Goal: Answer question/provide support: Share knowledge or assist other users

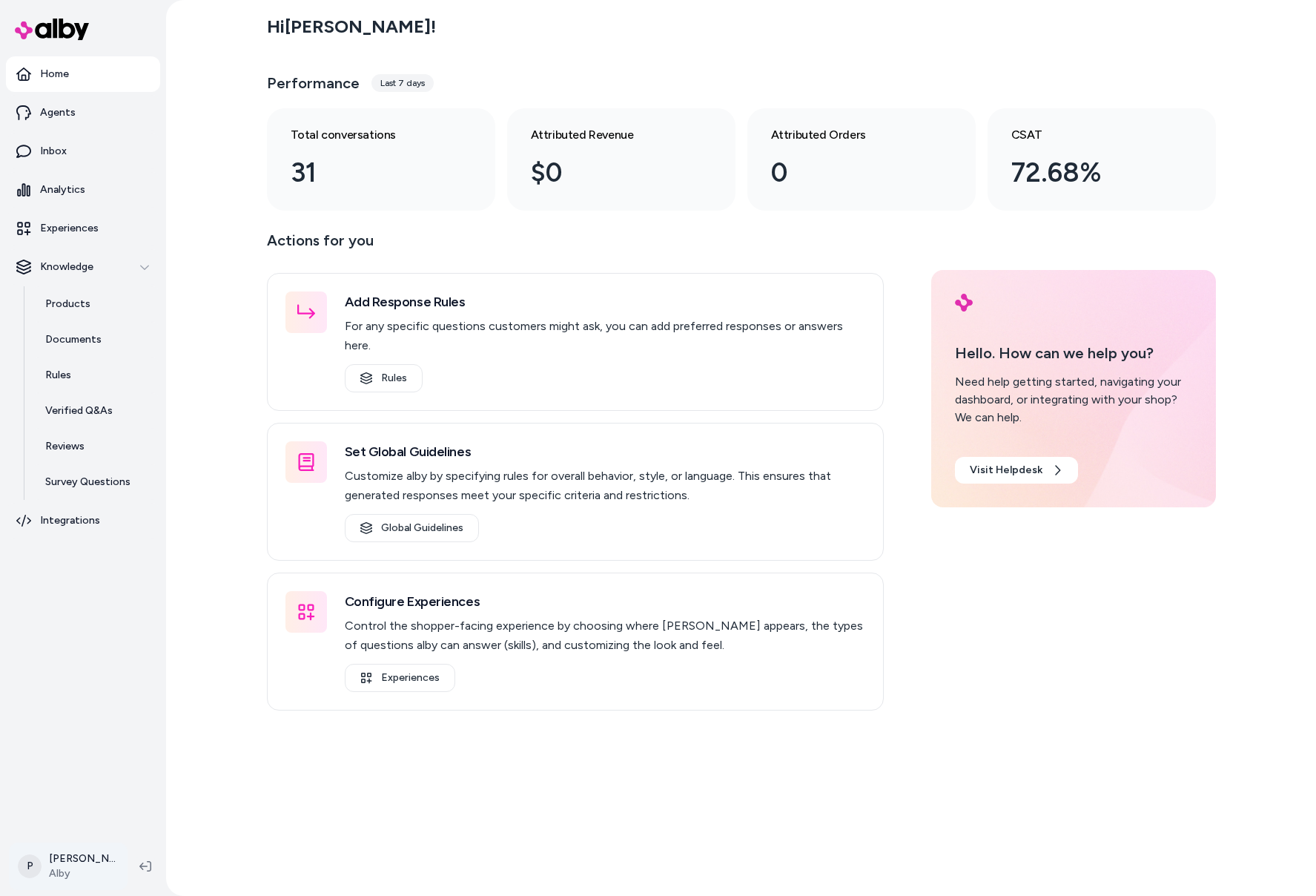
click at [67, 856] on html "Home Agents Inbox Analytics Experiences Knowledge Products Documents Rules Veri…" at bounding box center [658, 448] width 1316 height 896
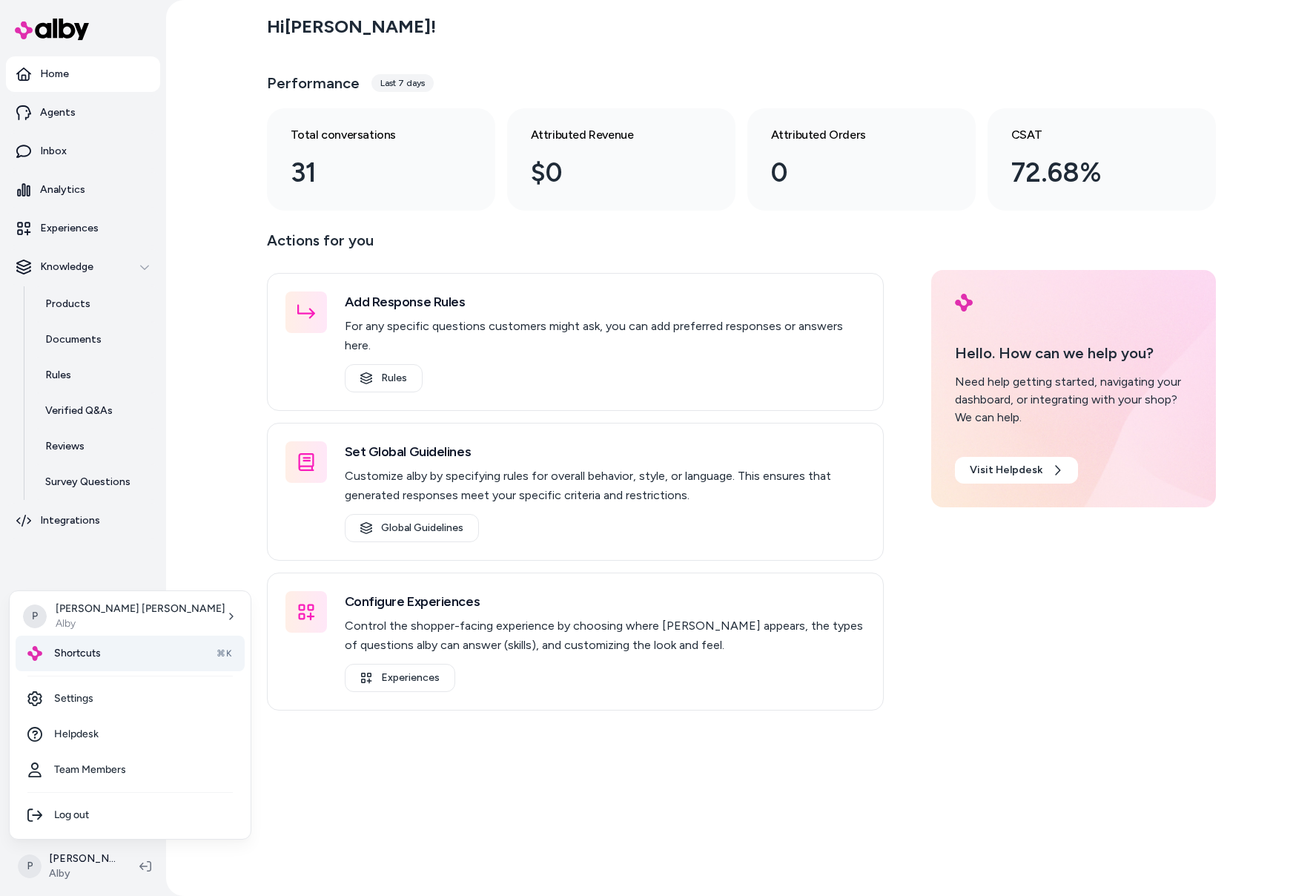
click at [123, 661] on div "Shortcuts ⌘K" at bounding box center [129, 652] width 229 height 35
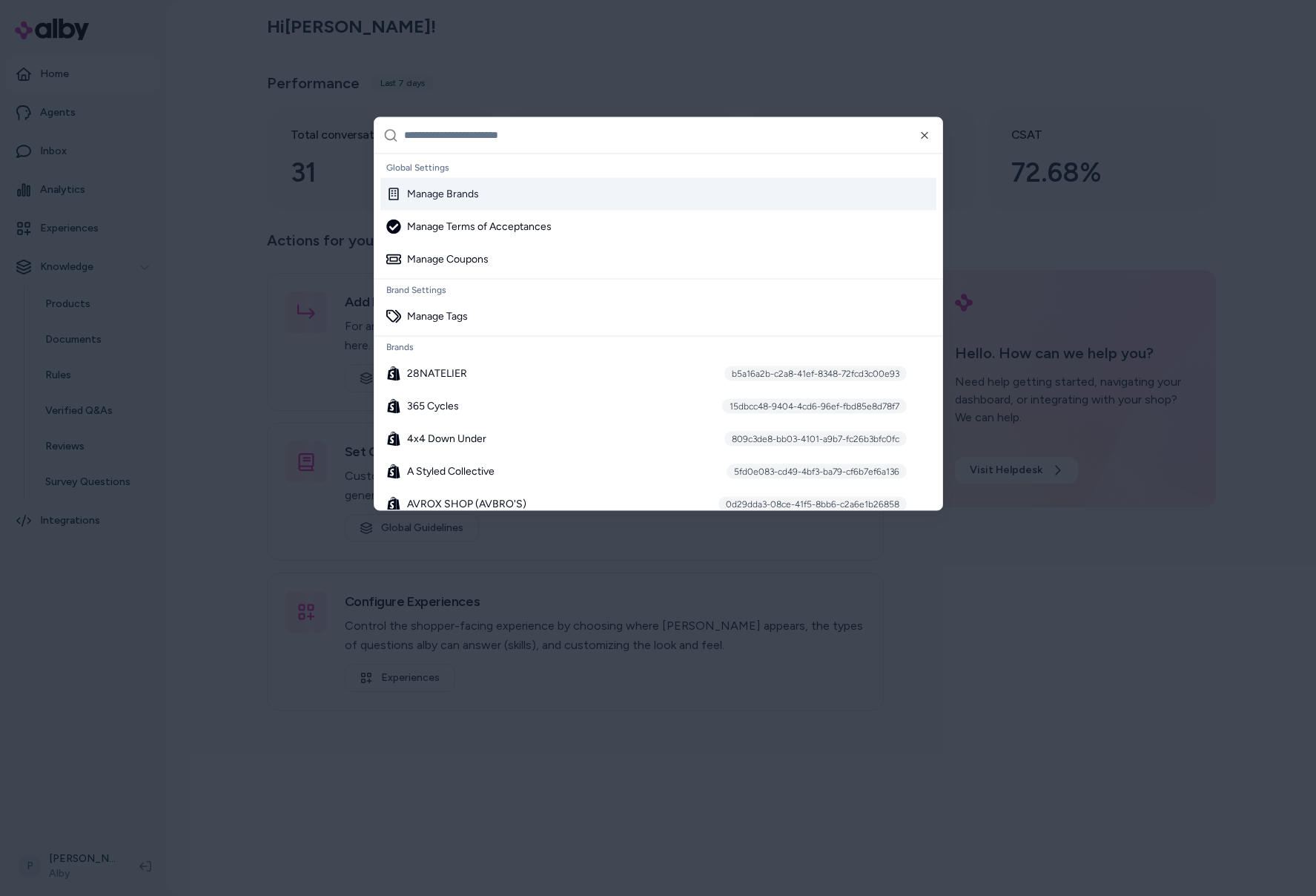
click at [527, 139] on input "text" at bounding box center [669, 134] width 529 height 35
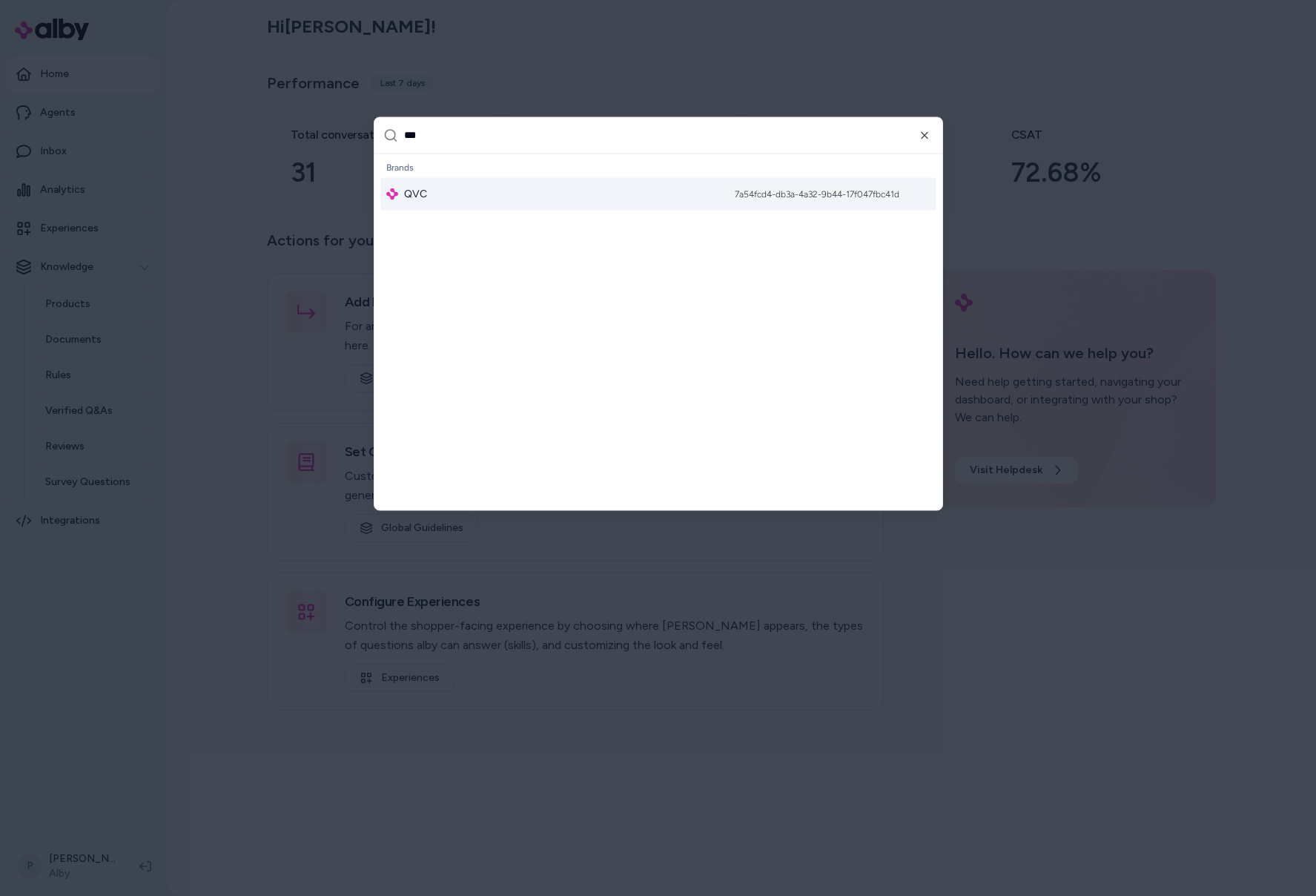
type input "***"
click at [540, 191] on div "QVC 7a54fcd4-db3a-4a32-9b44-17f047fbc41d" at bounding box center [658, 194] width 556 height 33
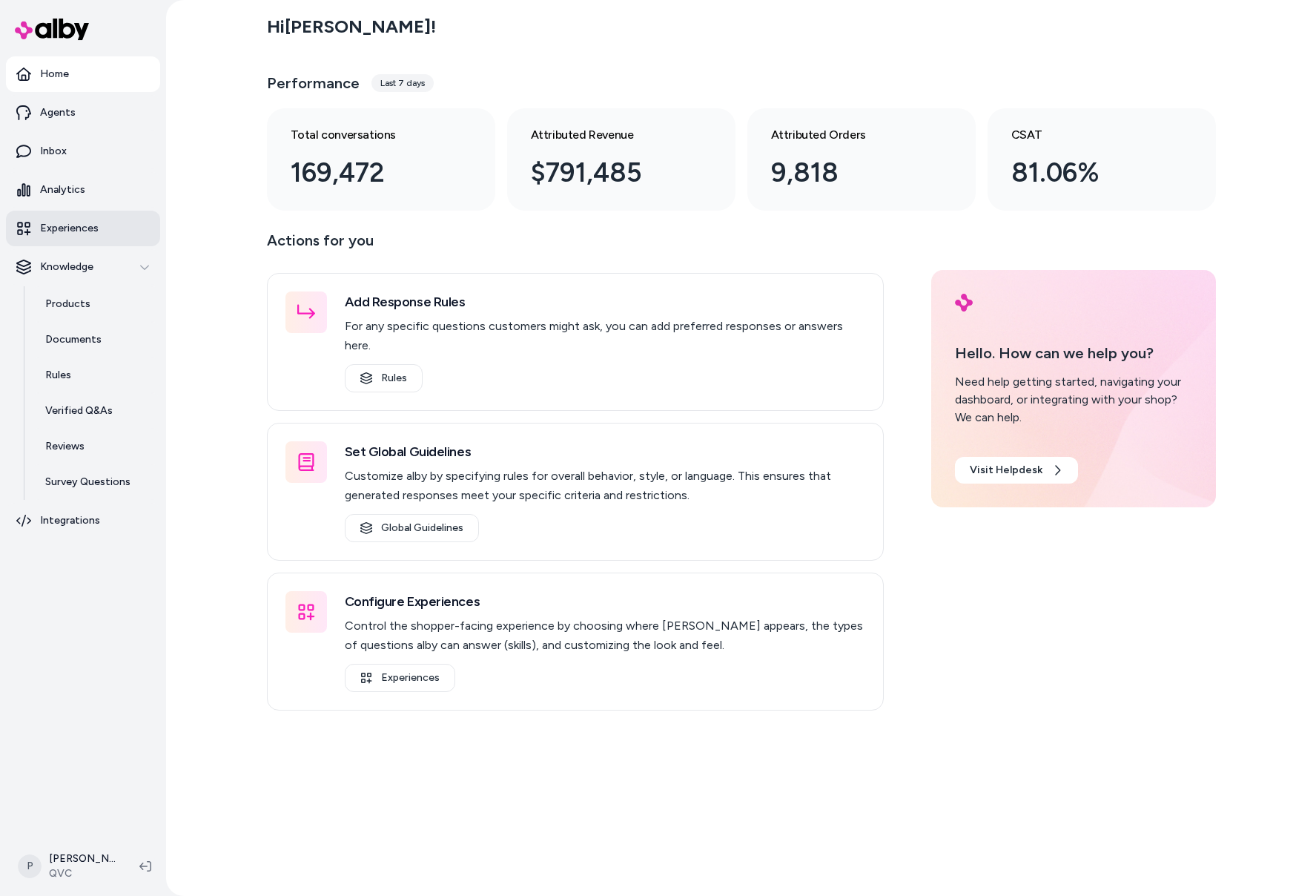
click at [86, 228] on p "Experiences" at bounding box center [69, 227] width 59 height 14
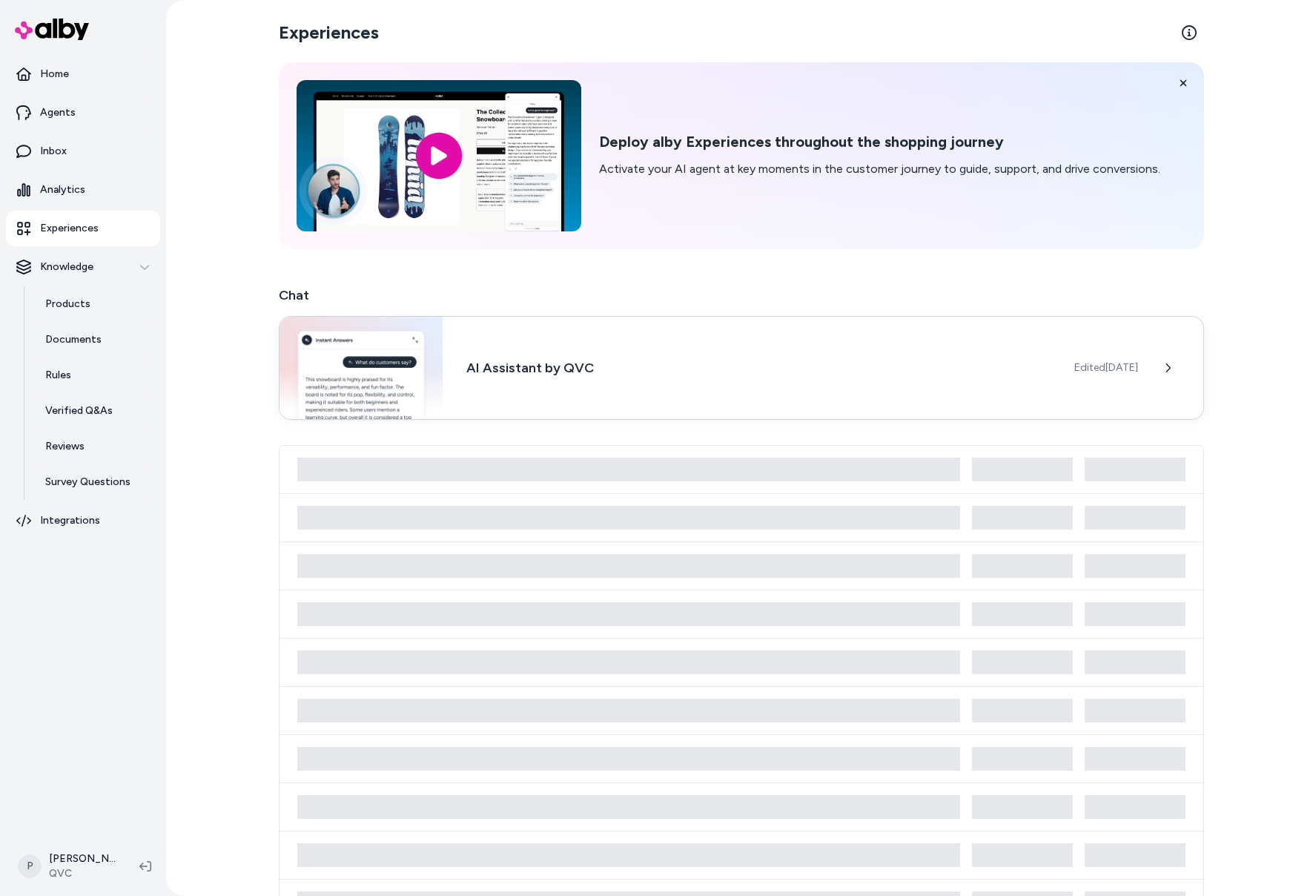
click at [499, 370] on h3 "AI Assistant by QVC" at bounding box center [758, 367] width 583 height 21
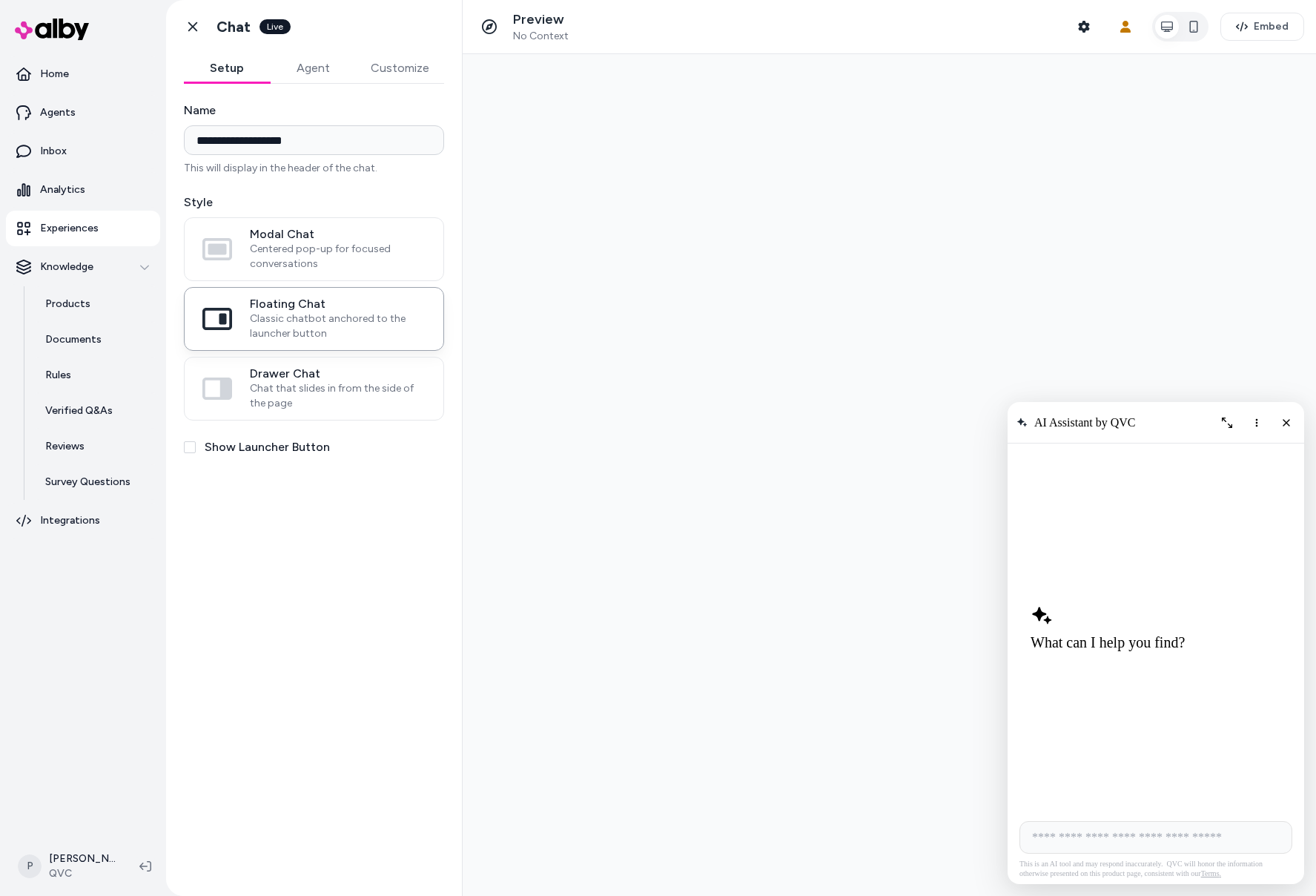
click at [1077, 837] on input "AI Shopping Assistant" at bounding box center [1156, 837] width 272 height 33
click at [1081, 31] on icon "button" at bounding box center [1084, 27] width 12 height 12
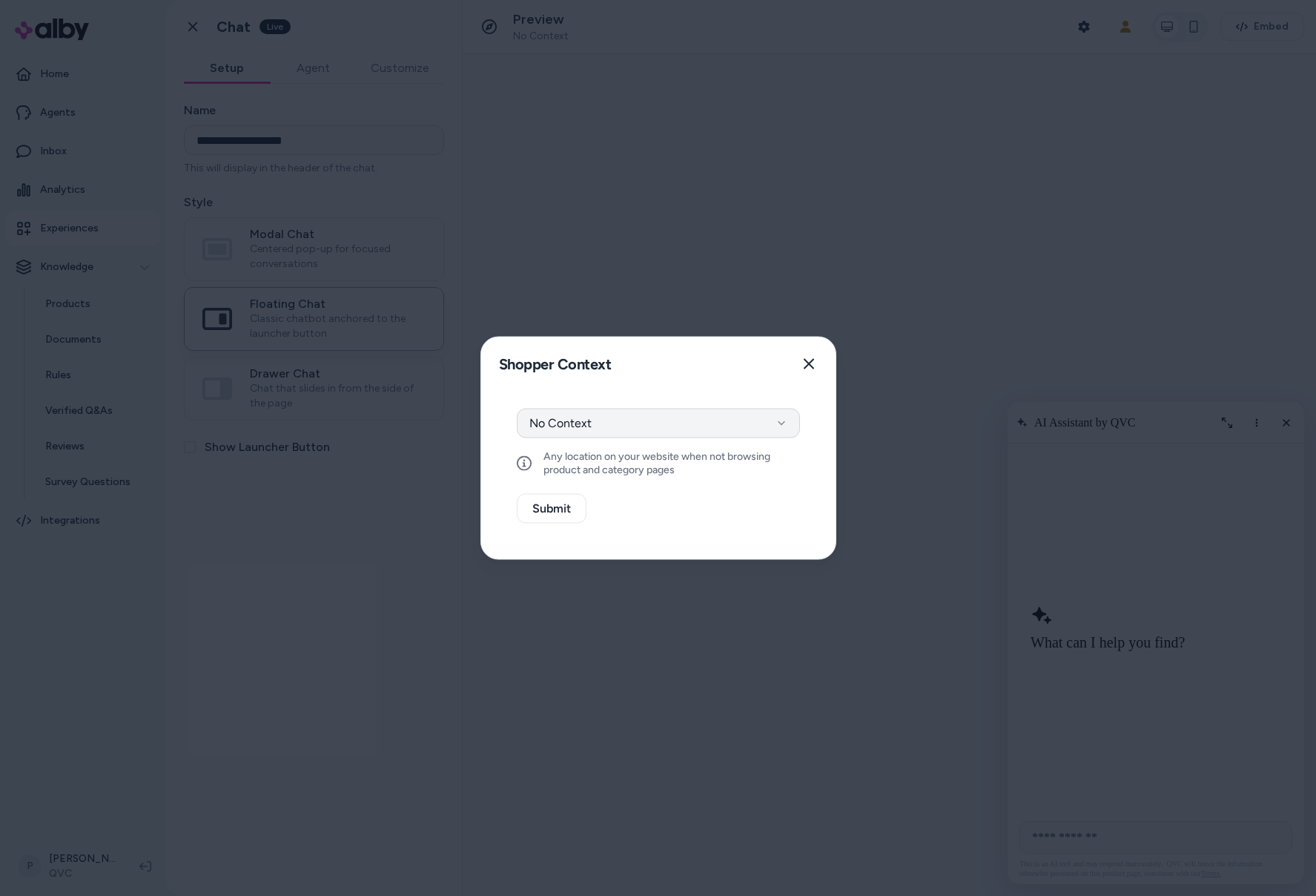
click at [717, 423] on button "No Context" at bounding box center [658, 423] width 283 height 30
click at [700, 463] on button "Select a product" at bounding box center [658, 462] width 283 height 30
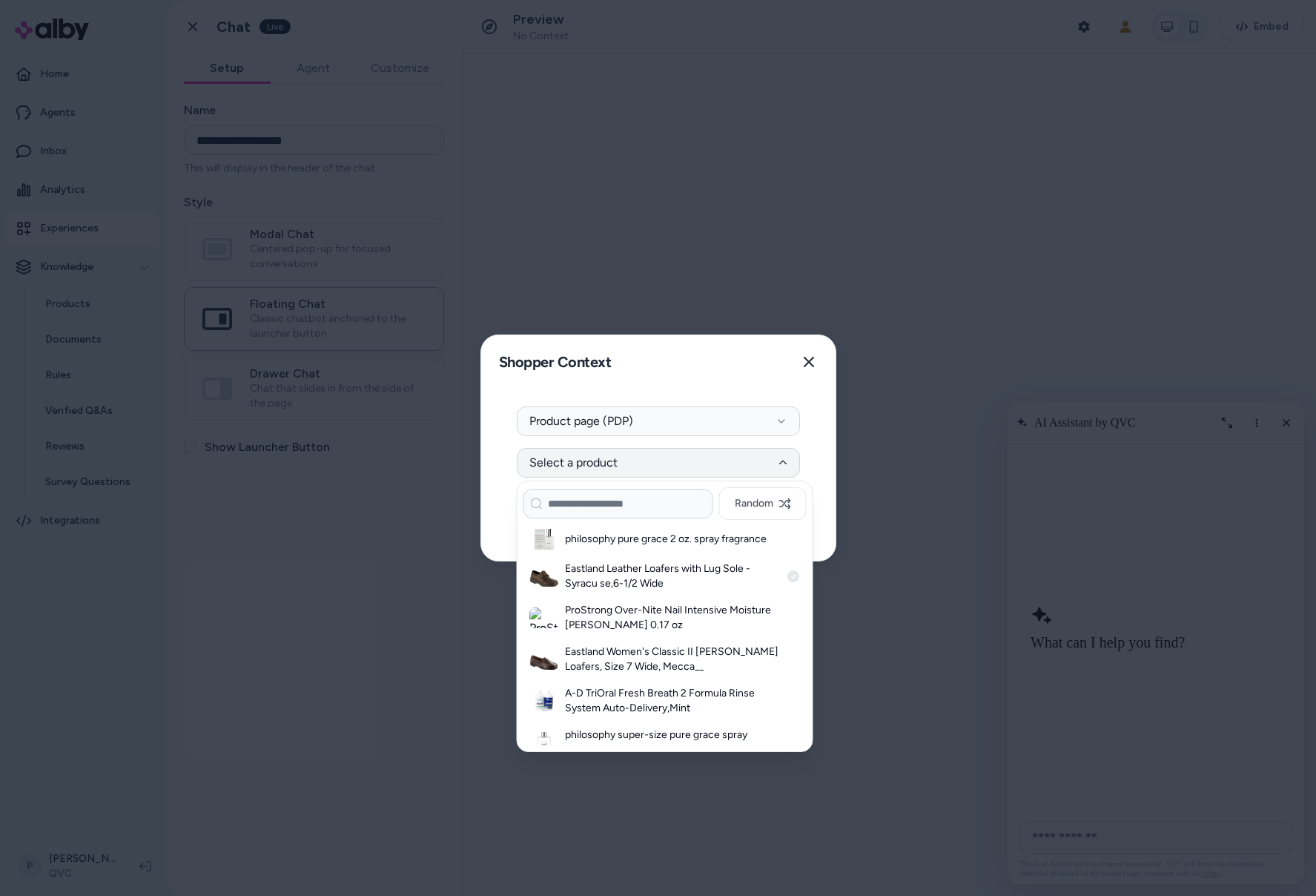
click at [640, 572] on h3 "Eastland Leather Loafers with Lug Sole - Syracu se,6-1/2 Wide" at bounding box center [672, 576] width 215 height 30
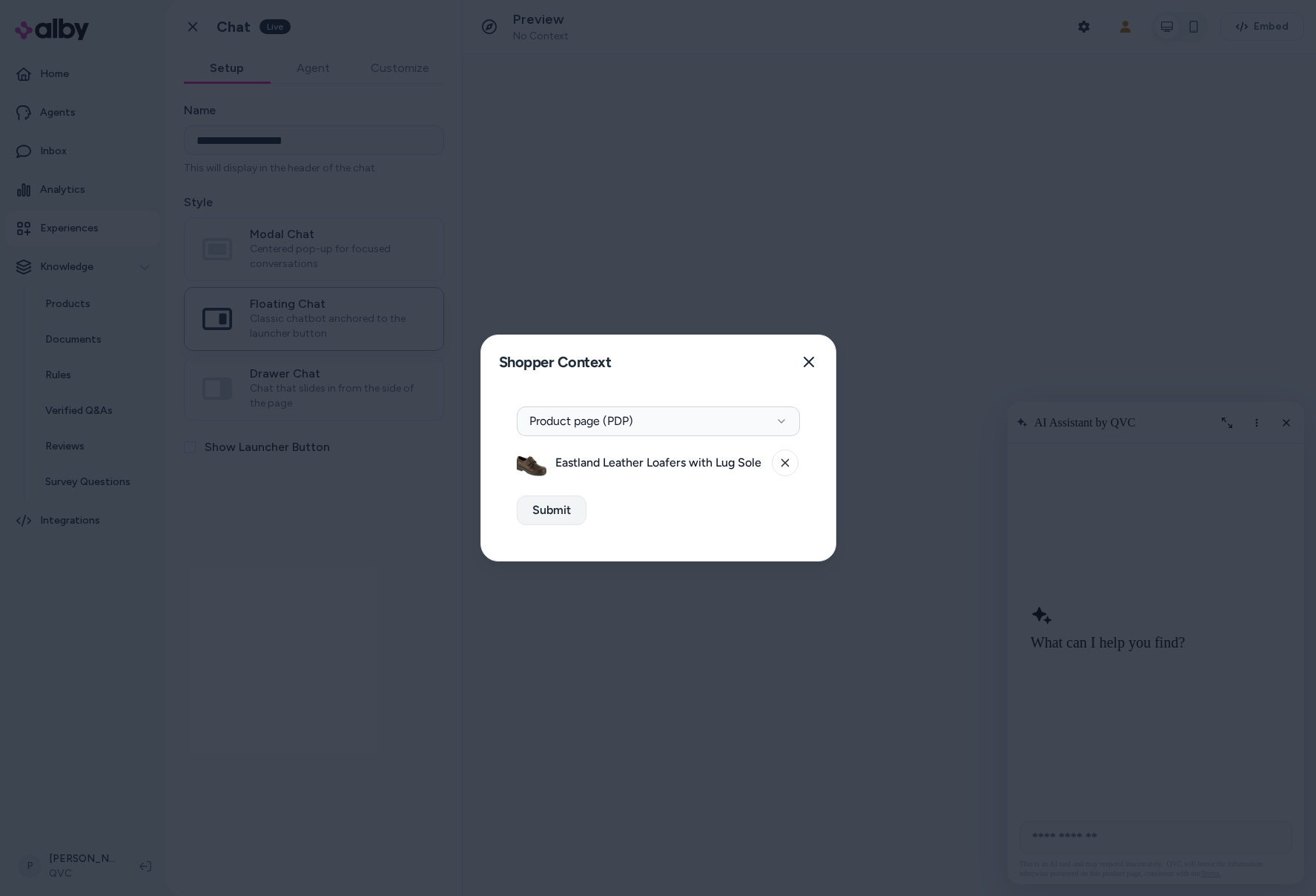
click at [570, 517] on button "Submit" at bounding box center [552, 509] width 70 height 30
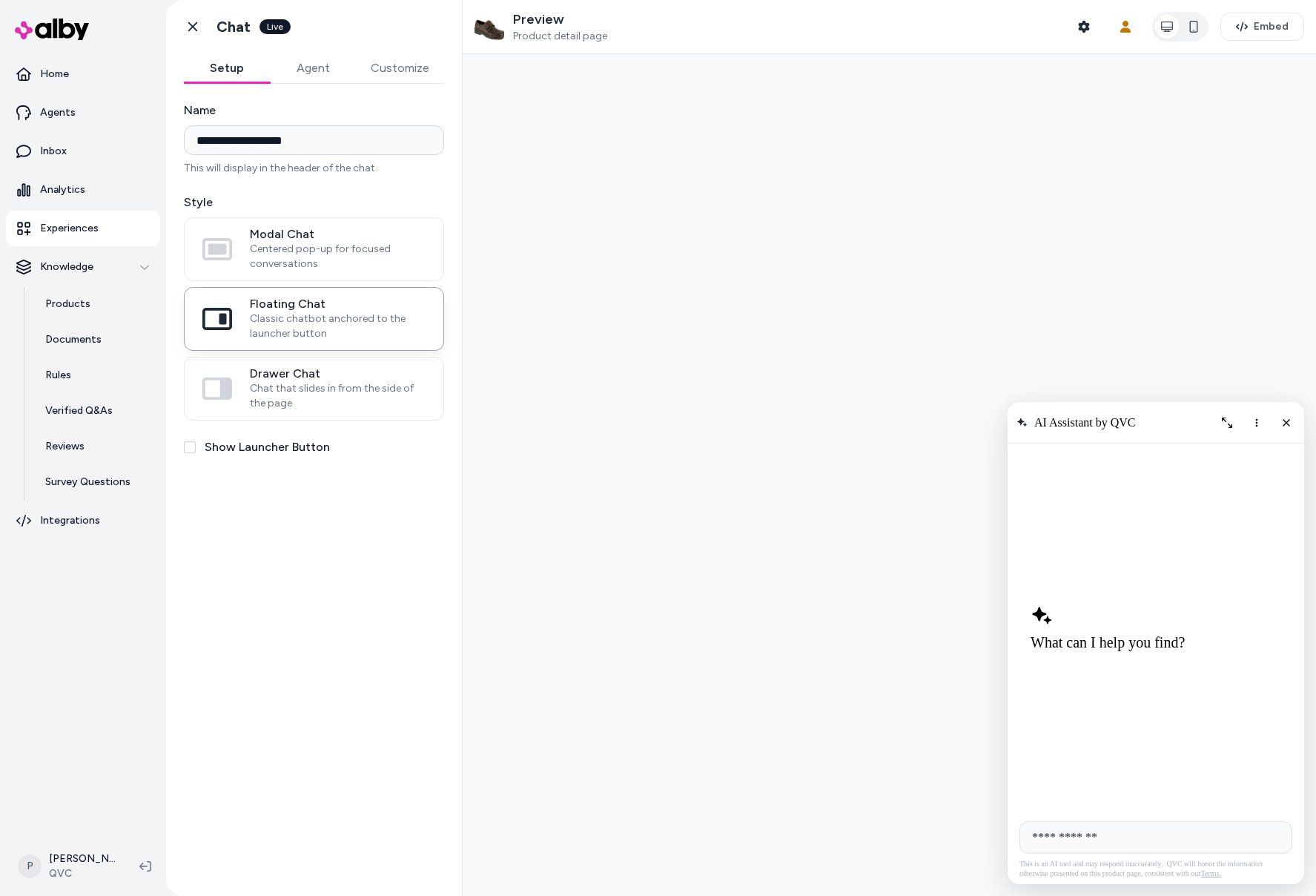
click at [1130, 840] on input "**********" at bounding box center [1156, 837] width 272 height 33
type input "**********"
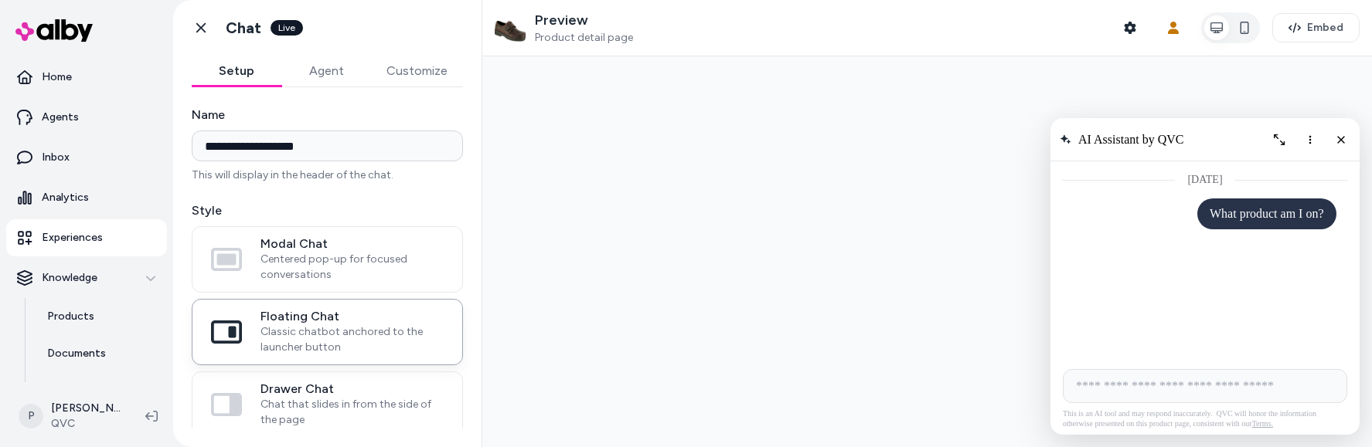
click at [1230, 386] on input "AI Shopping Assistant" at bounding box center [1205, 386] width 284 height 34
click at [1328, 145] on button "Close chat" at bounding box center [1341, 140] width 26 height 26
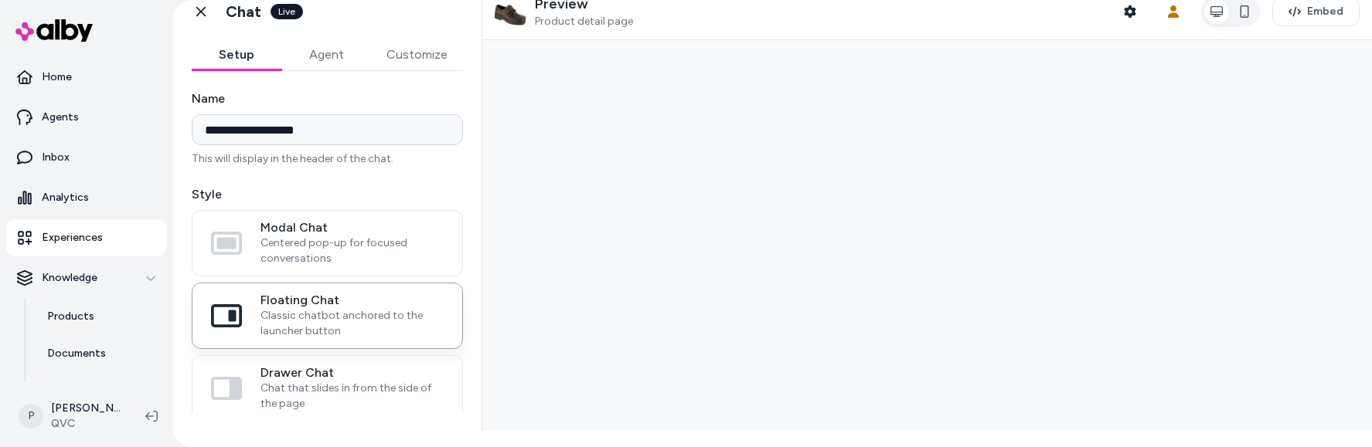
scroll to position [25, 0]
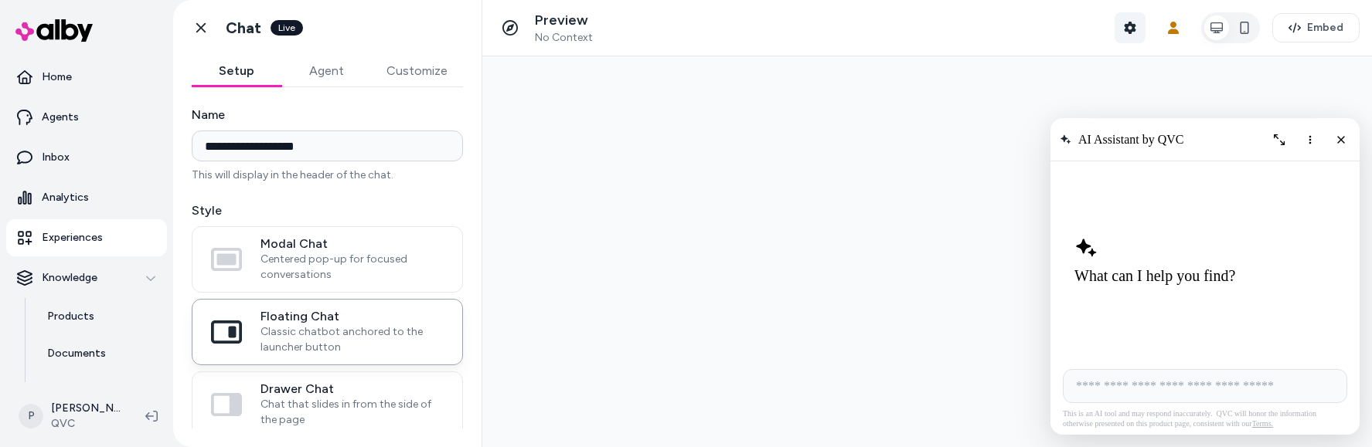
click at [1131, 30] on button "Shopper Context" at bounding box center [1129, 27] width 31 height 31
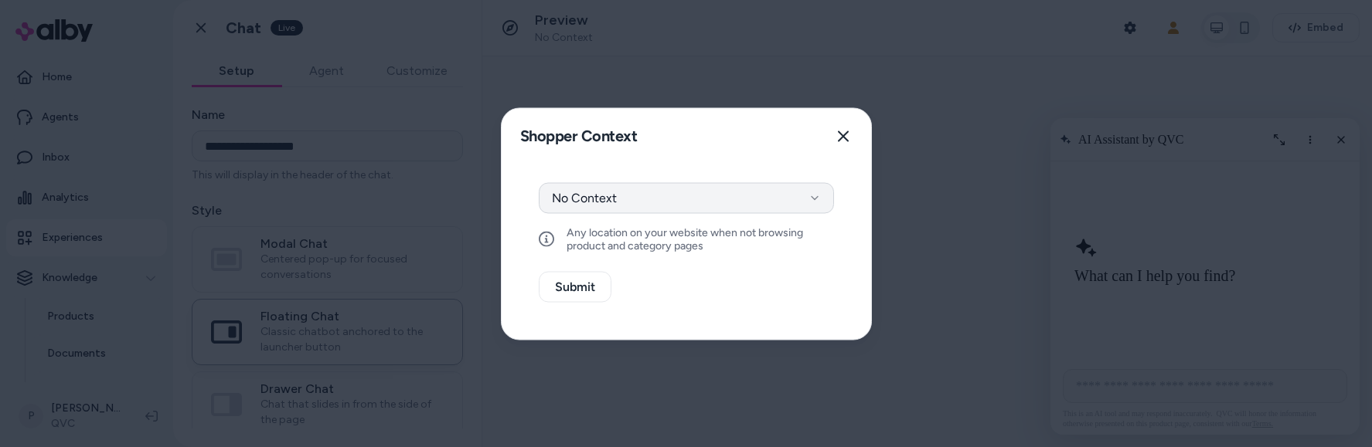
click at [675, 193] on button "No Context" at bounding box center [686, 197] width 295 height 31
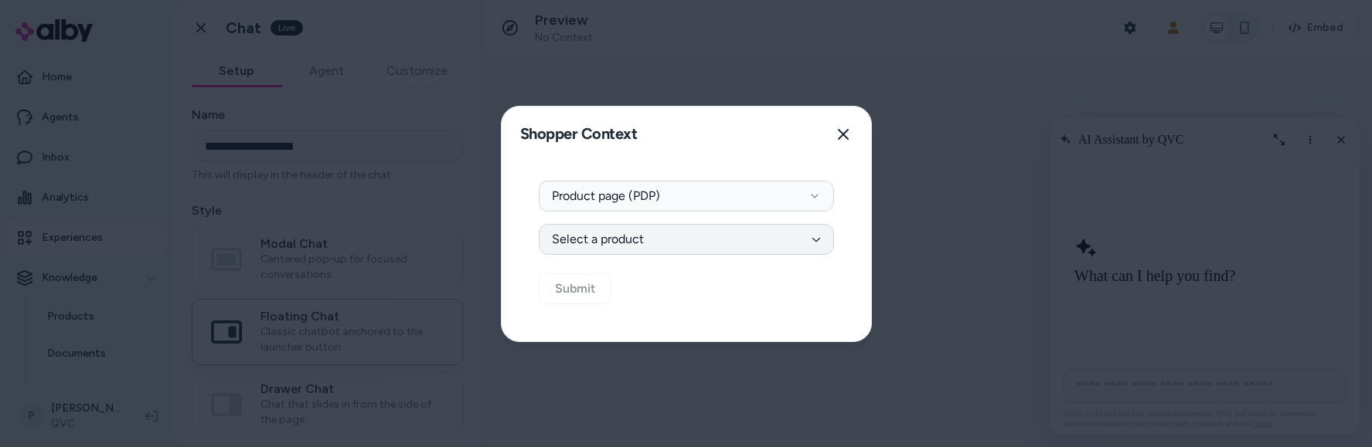
click at [730, 245] on button "Select a product" at bounding box center [686, 239] width 295 height 31
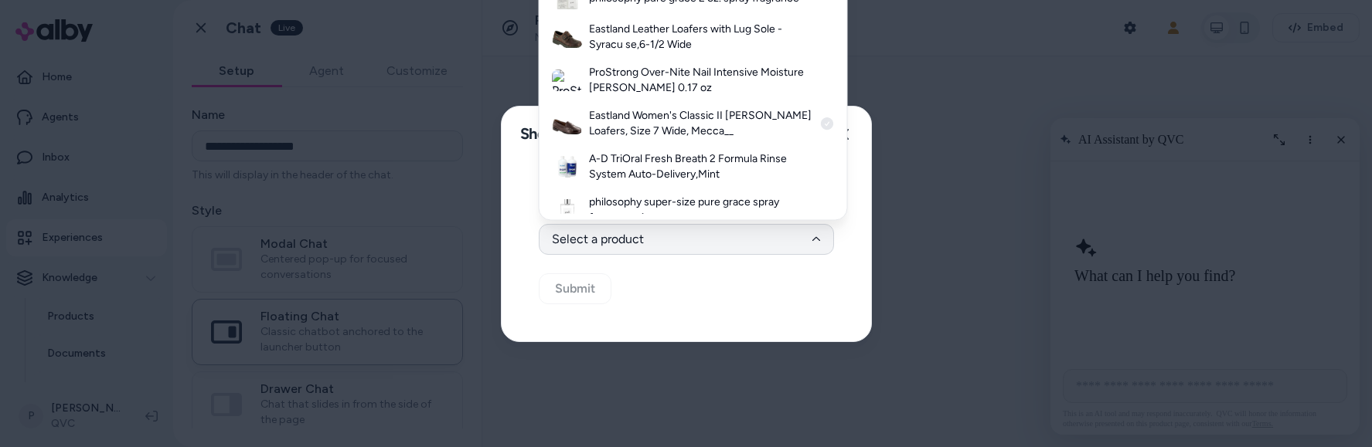
click at [720, 121] on h3 "Eastland Women's Classic II Penny Loafers, Size 7 Wide, Mecca__" at bounding box center [701, 124] width 224 height 31
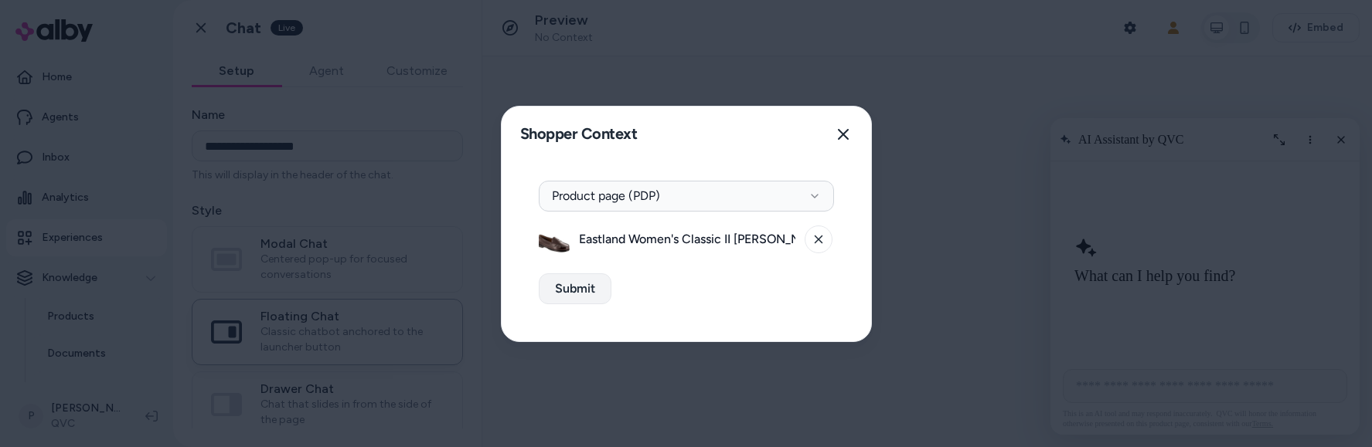
click at [594, 284] on button "Submit" at bounding box center [575, 289] width 73 height 31
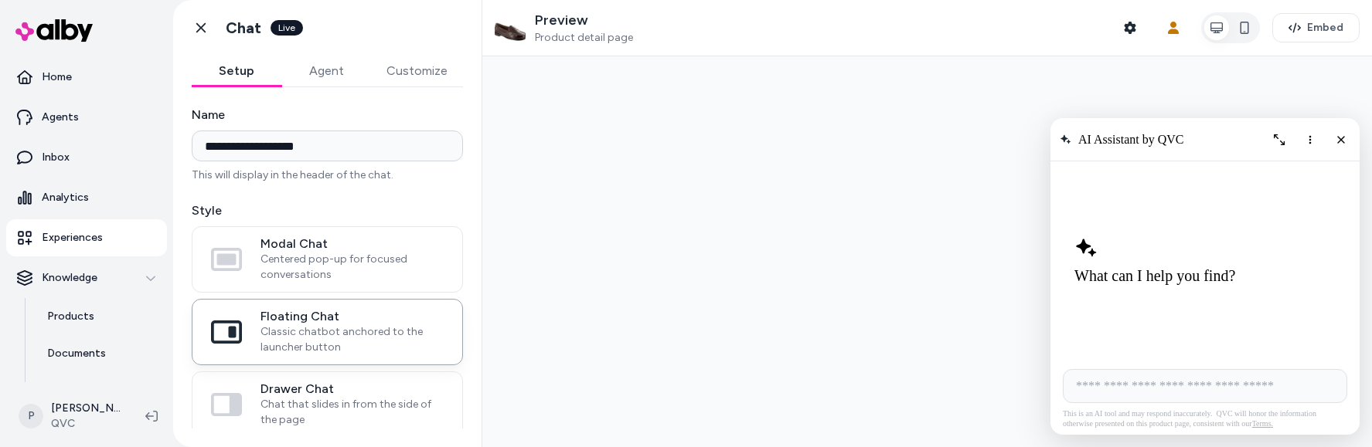
click at [1189, 391] on input "AI Shopping Assistant" at bounding box center [1205, 386] width 284 height 34
type input "**********"
click at [1231, 396] on input "**********" at bounding box center [1205, 386] width 284 height 34
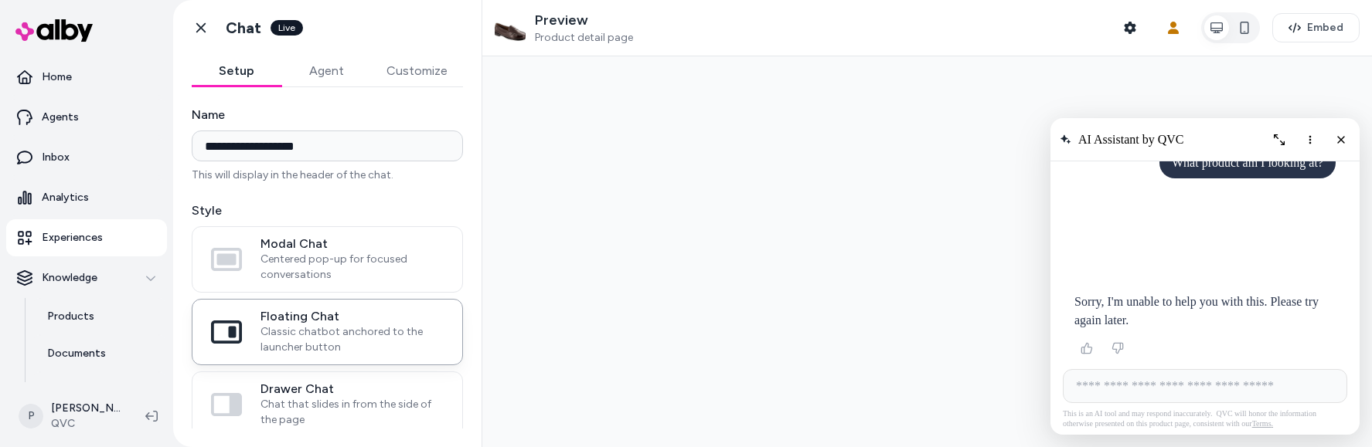
scroll to position [52, 0]
click at [73, 415] on html "**********" at bounding box center [686, 223] width 1372 height 447
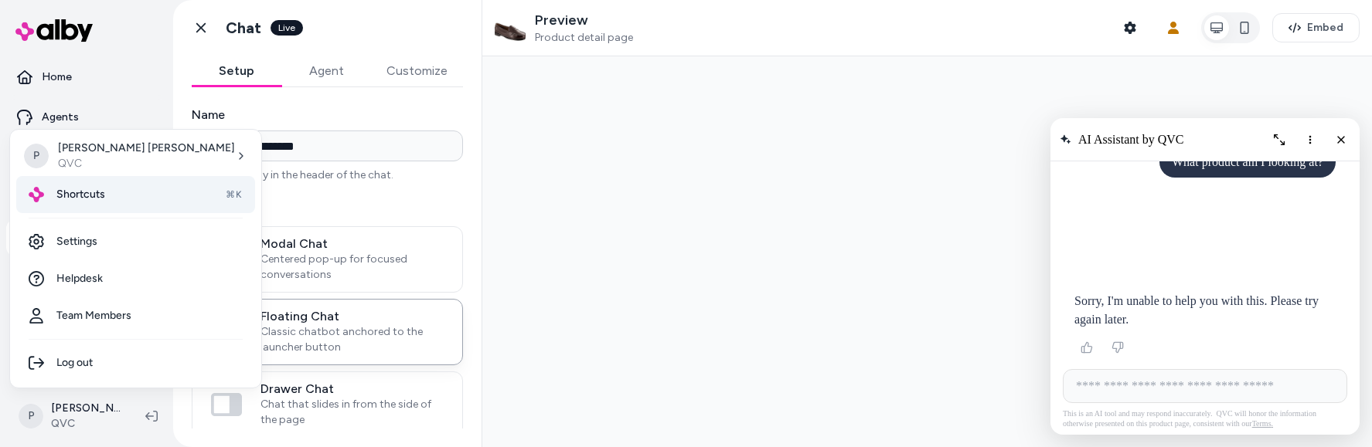
click at [58, 192] on span "Shortcuts" at bounding box center [80, 194] width 49 height 15
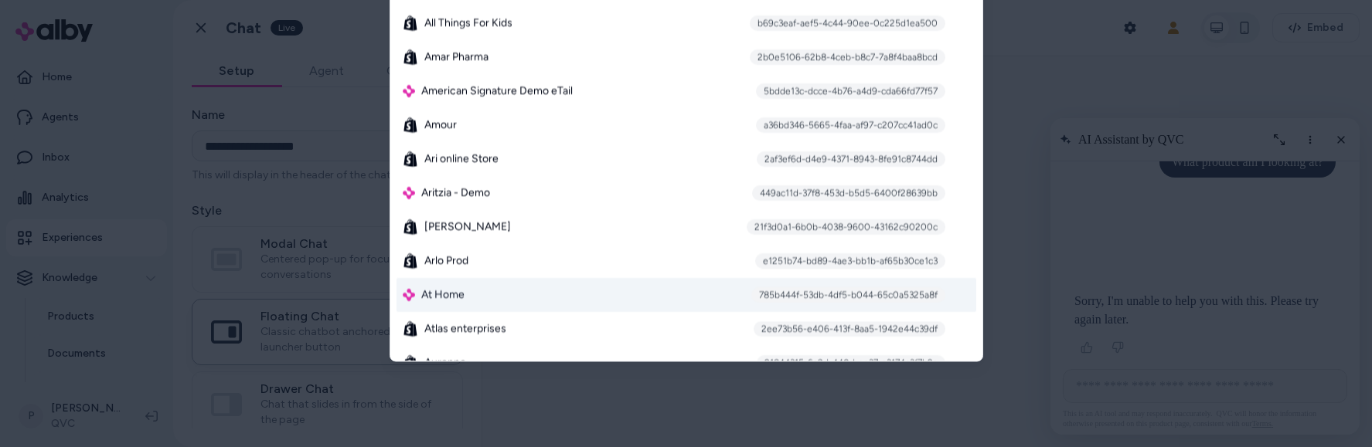
scroll to position [1196, 0]
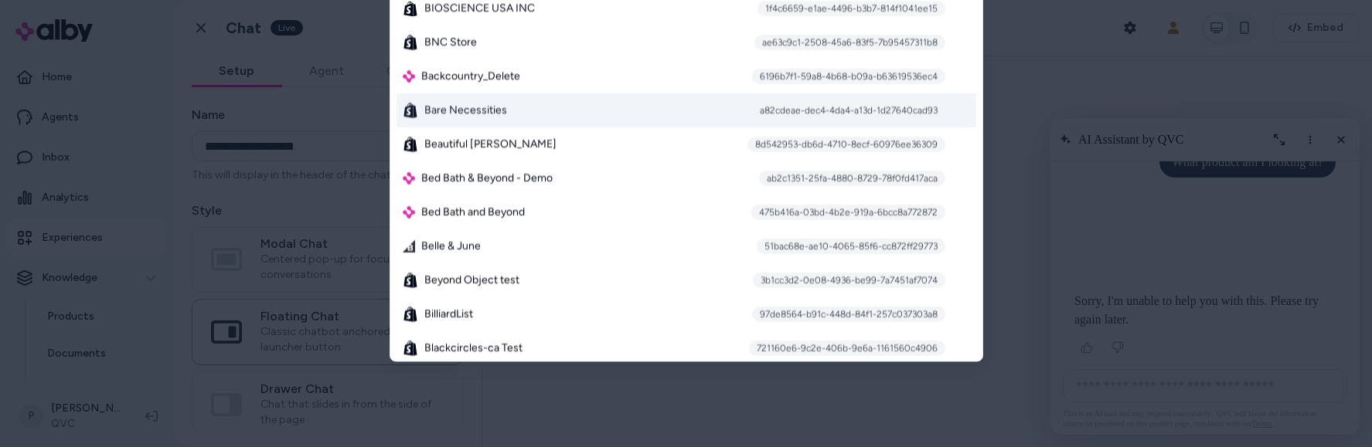
click at [556, 117] on div "Bare Necessities a82cdeae-dec4-4da4-a13d-1d27640cad93" at bounding box center [686, 111] width 580 height 34
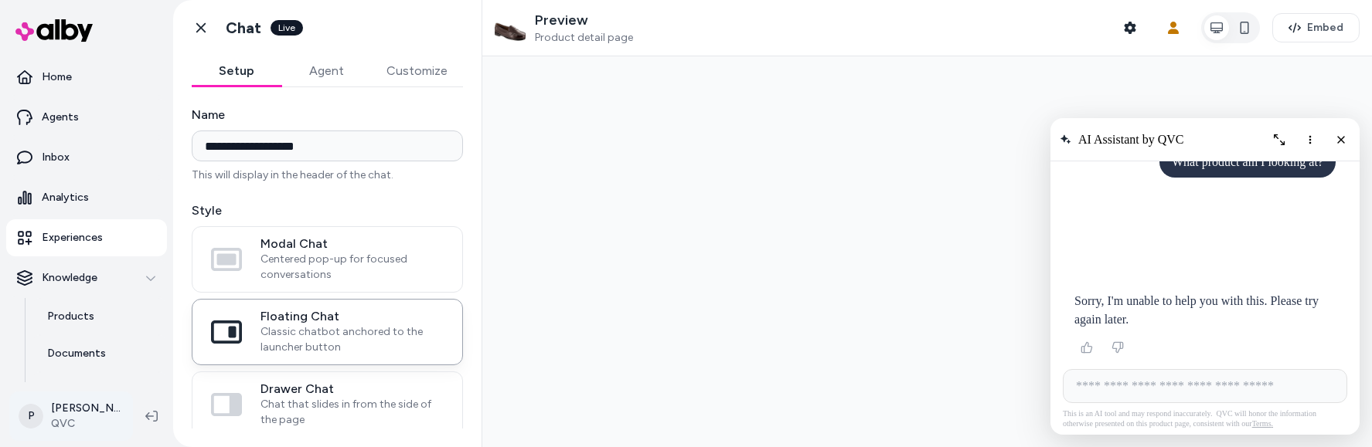
click at [80, 414] on html "**********" at bounding box center [686, 223] width 1372 height 447
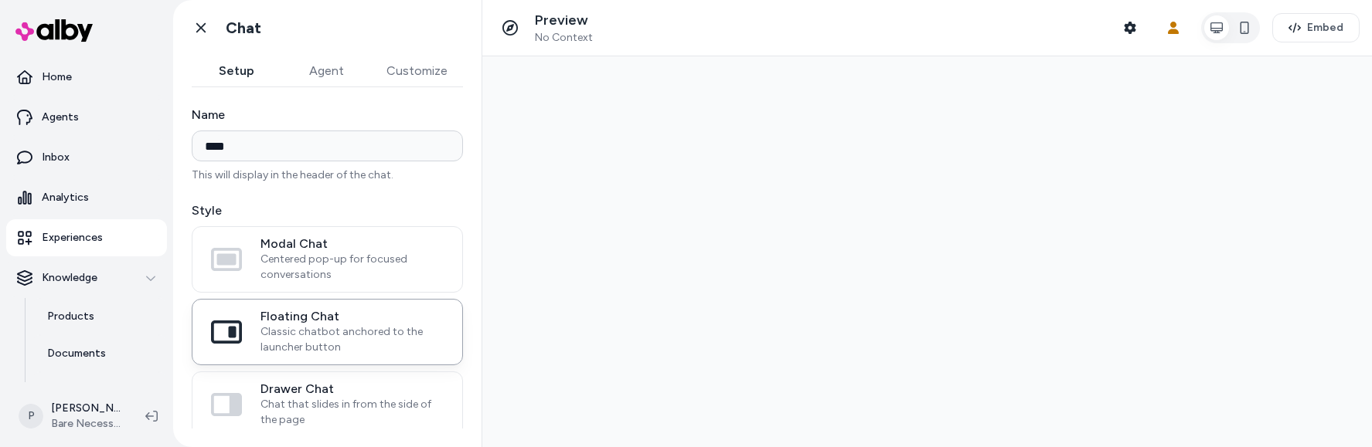
type input "****"
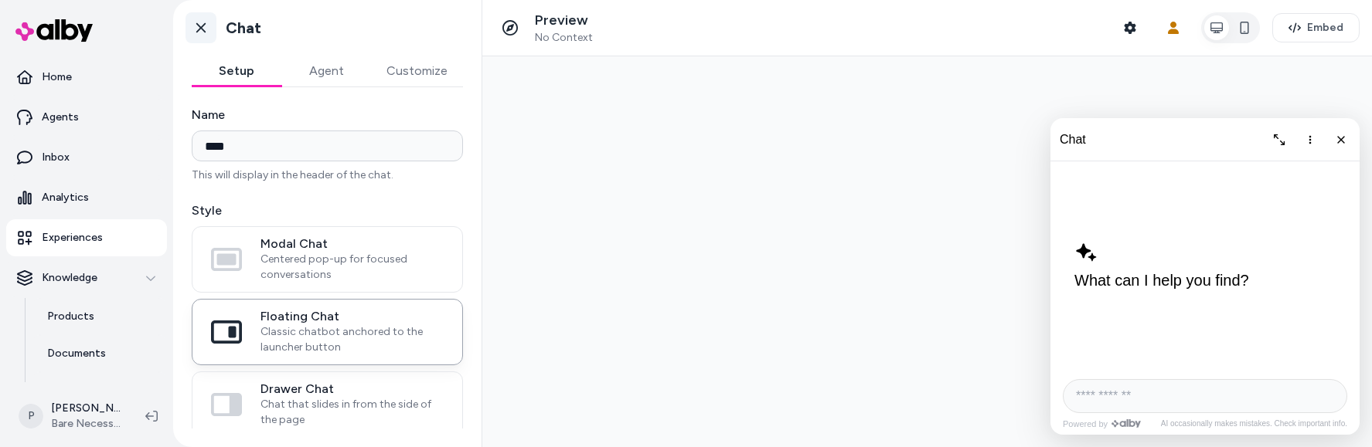
click at [202, 30] on icon at bounding box center [200, 28] width 9 height 10
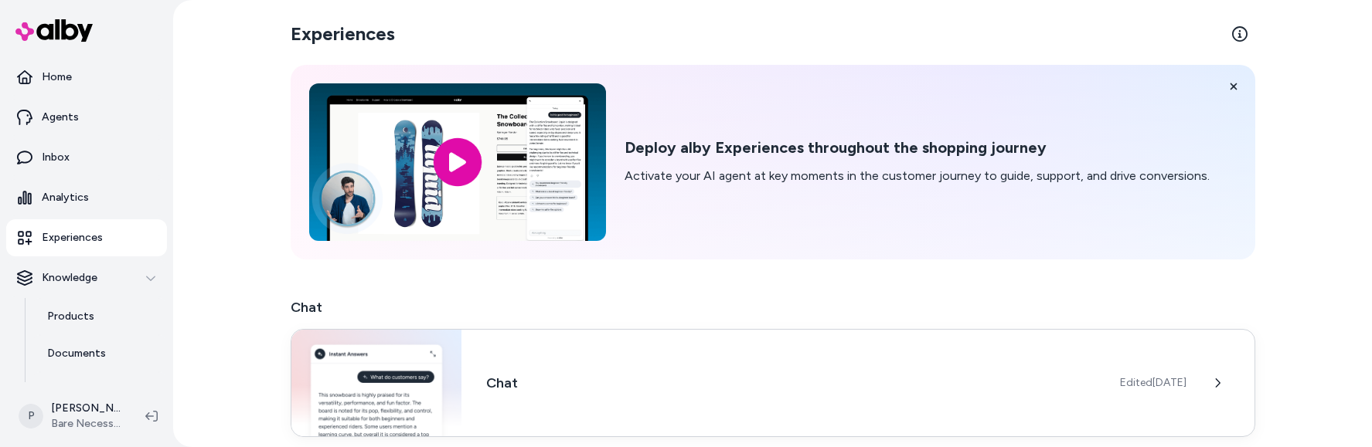
click at [645, 396] on div "Chat Edited Jul 28, 2025" at bounding box center [773, 383] width 964 height 108
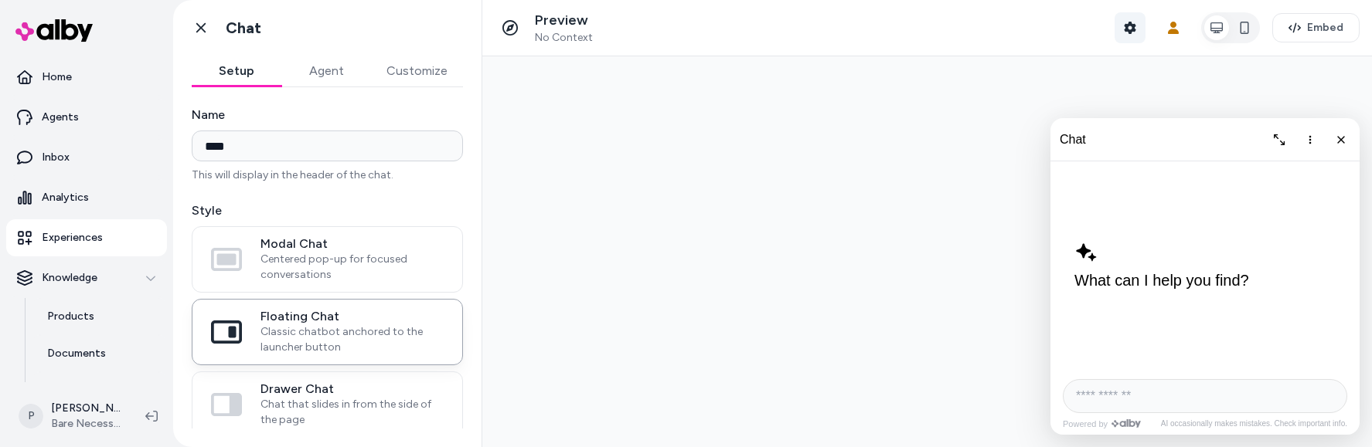
click at [1116, 29] on button "Shopper Context" at bounding box center [1129, 27] width 31 height 31
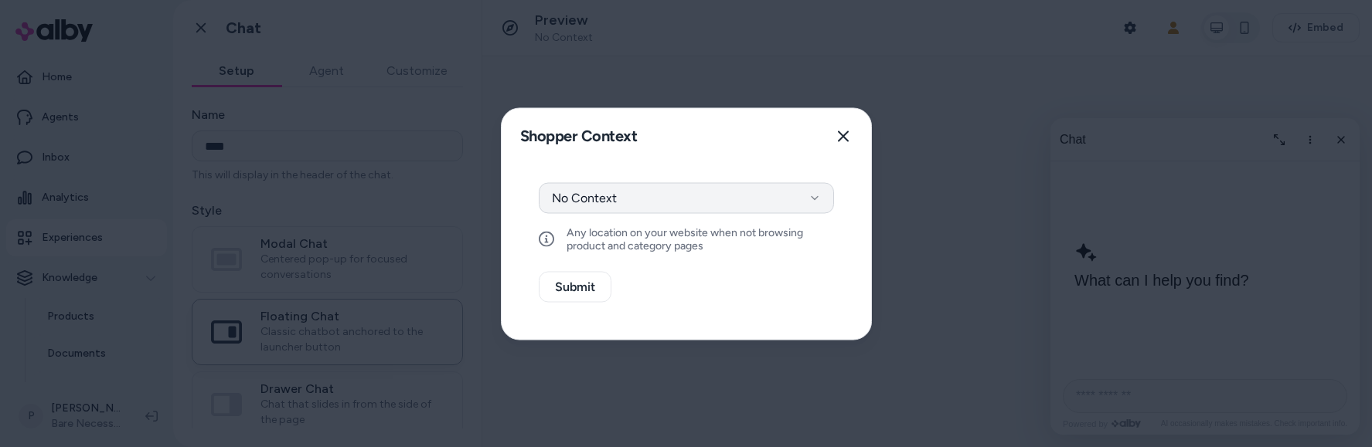
click at [751, 192] on button "No Context" at bounding box center [686, 197] width 295 height 31
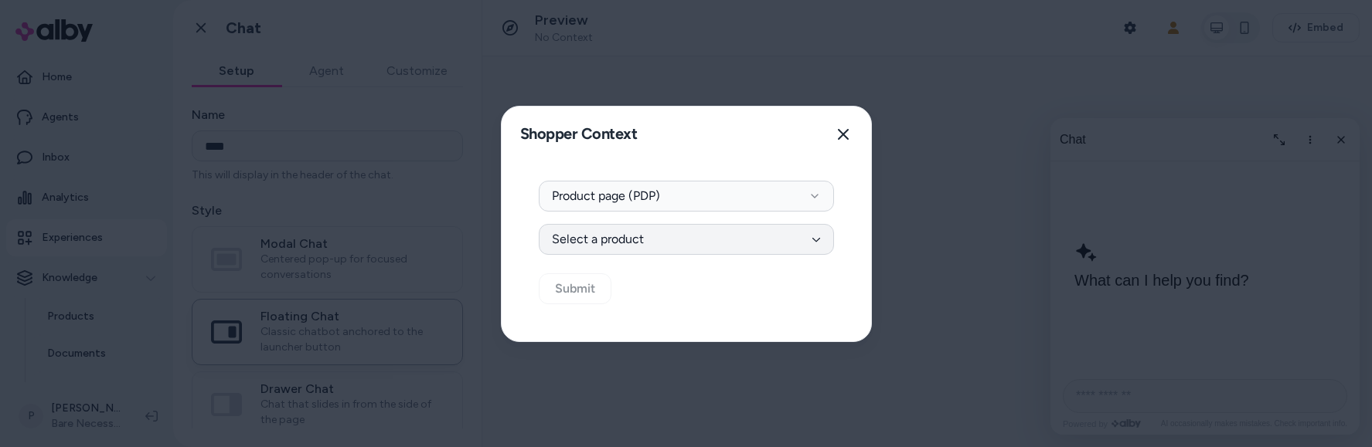
click at [662, 236] on button "Select a product" at bounding box center [686, 239] width 295 height 31
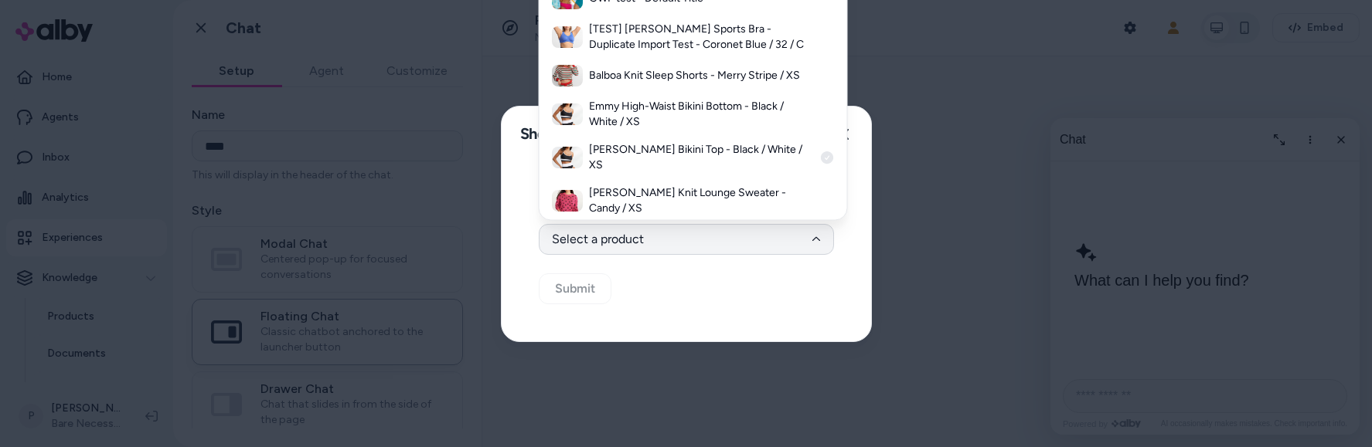
click at [676, 155] on h3 "Eva Longline Bikini Top - Black / White / XS" at bounding box center [701, 158] width 224 height 31
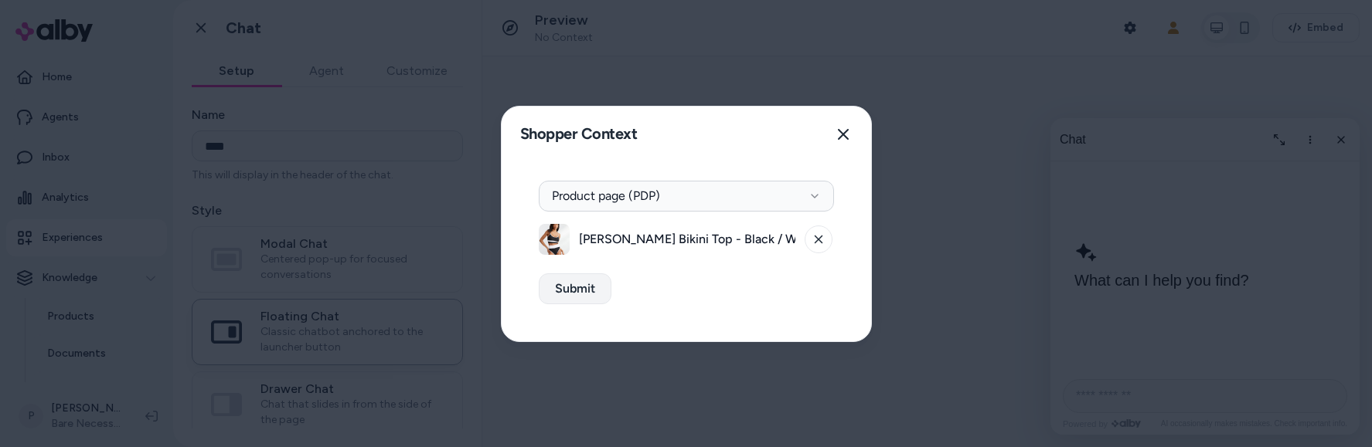
click at [584, 290] on button "Submit" at bounding box center [575, 289] width 73 height 31
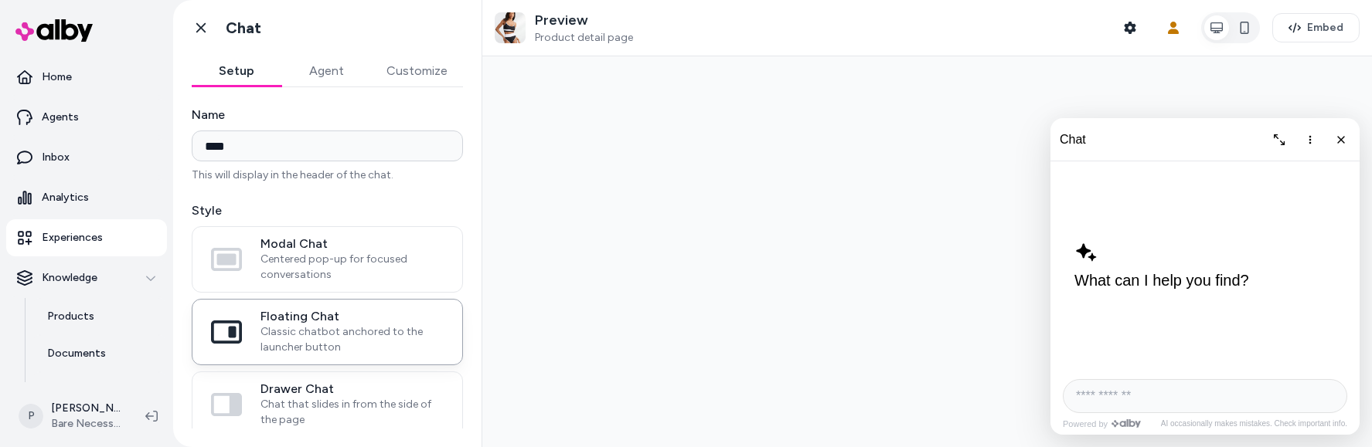
click at [1114, 394] on input "AI Shopping Assistant" at bounding box center [1205, 396] width 284 height 34
type input "**********"
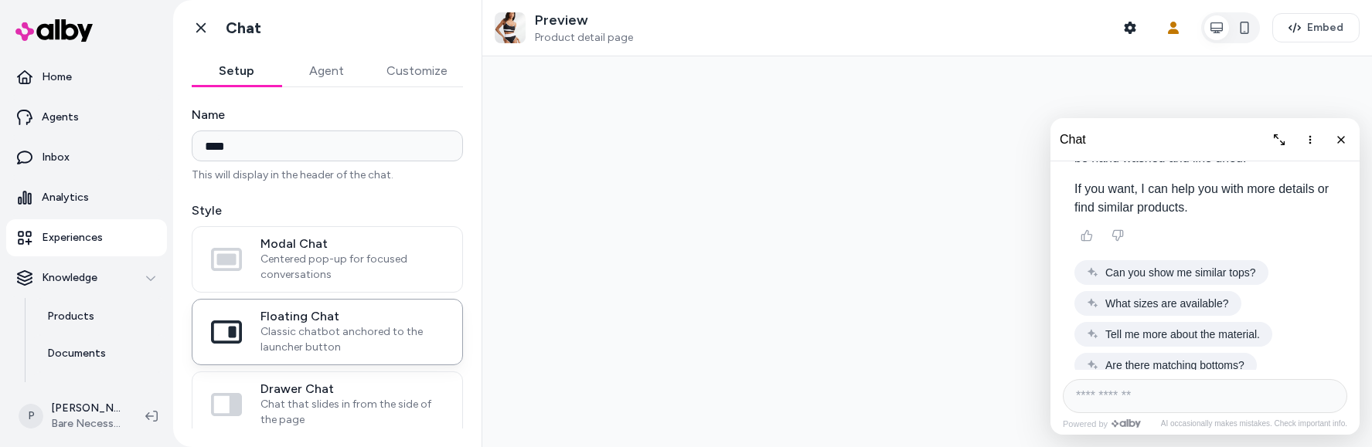
scroll to position [345, 0]
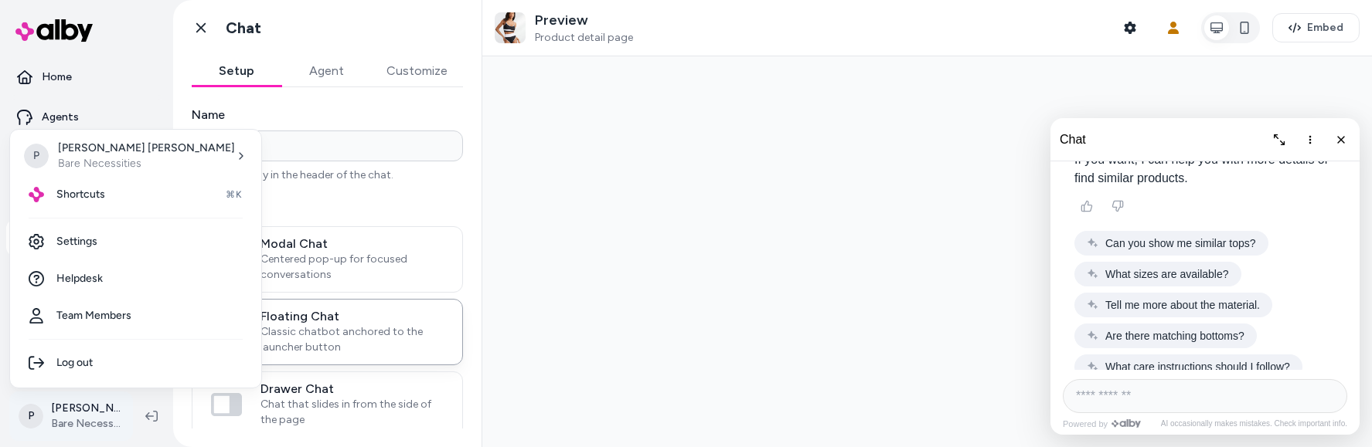
click at [64, 412] on html "Home Agents Inbox Analytics Experiences Knowledge Products Documents Rules Veri…" at bounding box center [686, 223] width 1372 height 447
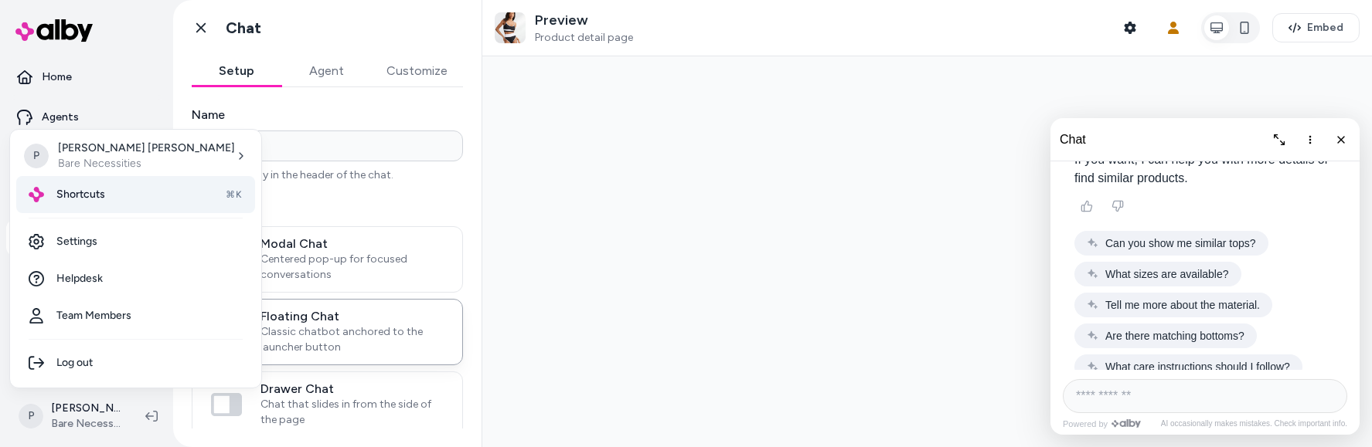
click at [96, 195] on span "Shortcuts" at bounding box center [80, 194] width 49 height 15
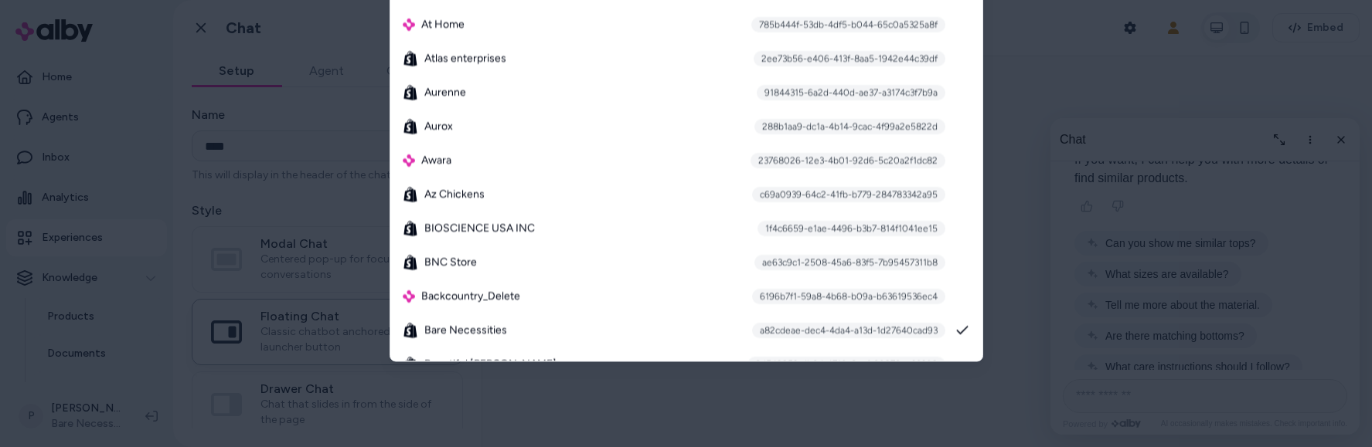
scroll to position [1617, 0]
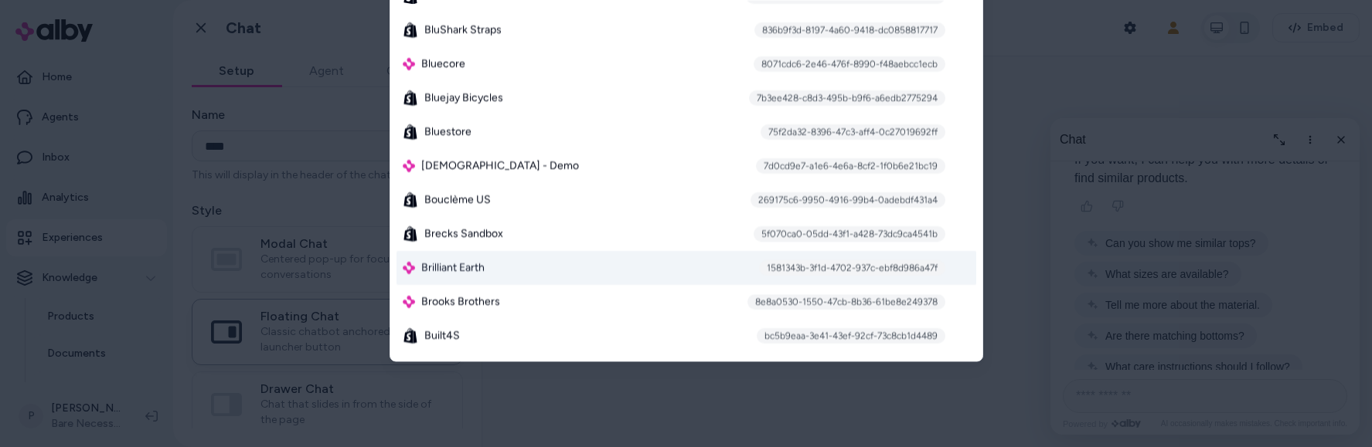
click at [680, 270] on div "Brilliant Earth 1581343b-3f1d-4702-937c-ebf8d986a47f" at bounding box center [686, 268] width 580 height 34
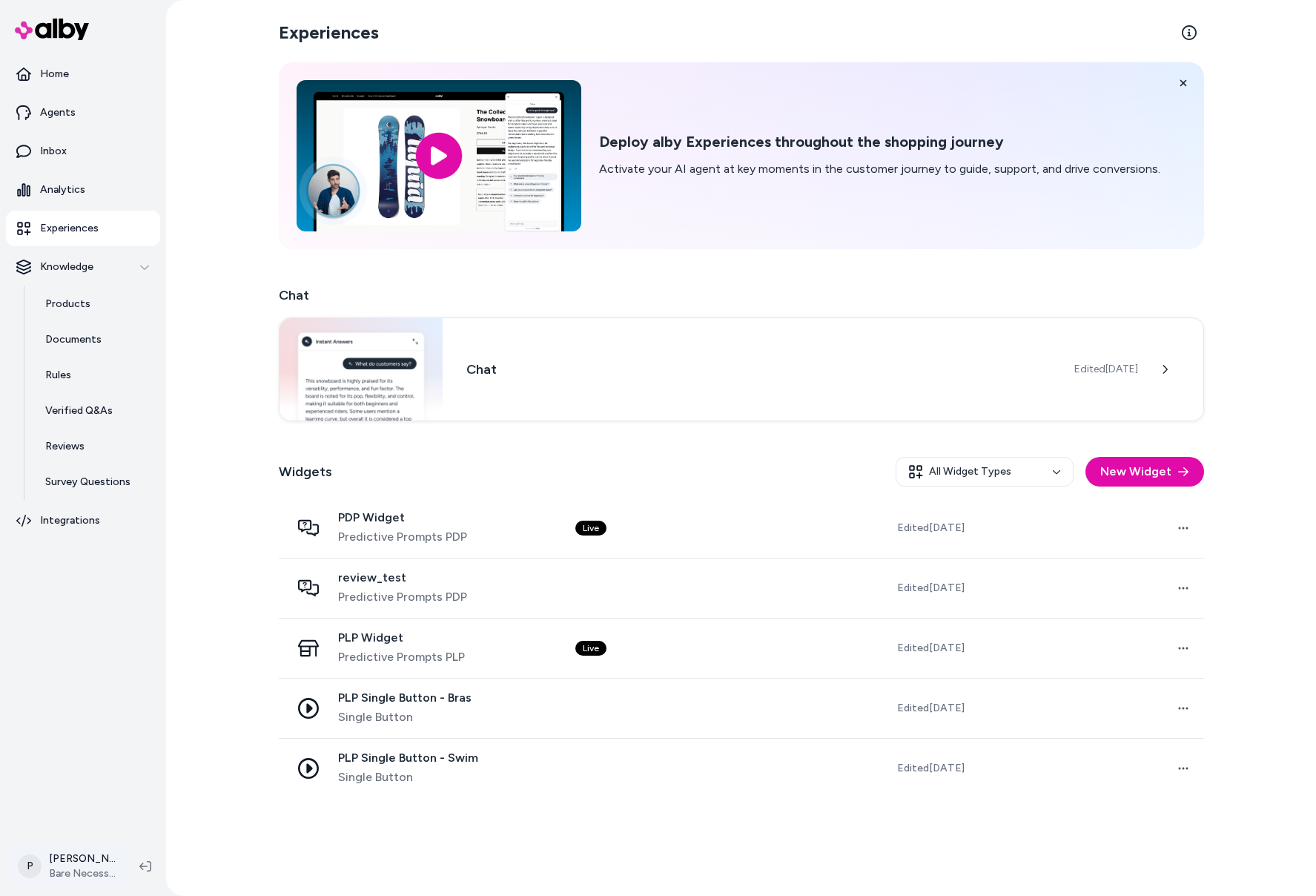
click at [67, 429] on html "Home Agents Inbox Analytics Experiences Knowledge Products Documents Rules Veri…" at bounding box center [658, 448] width 1316 height 896
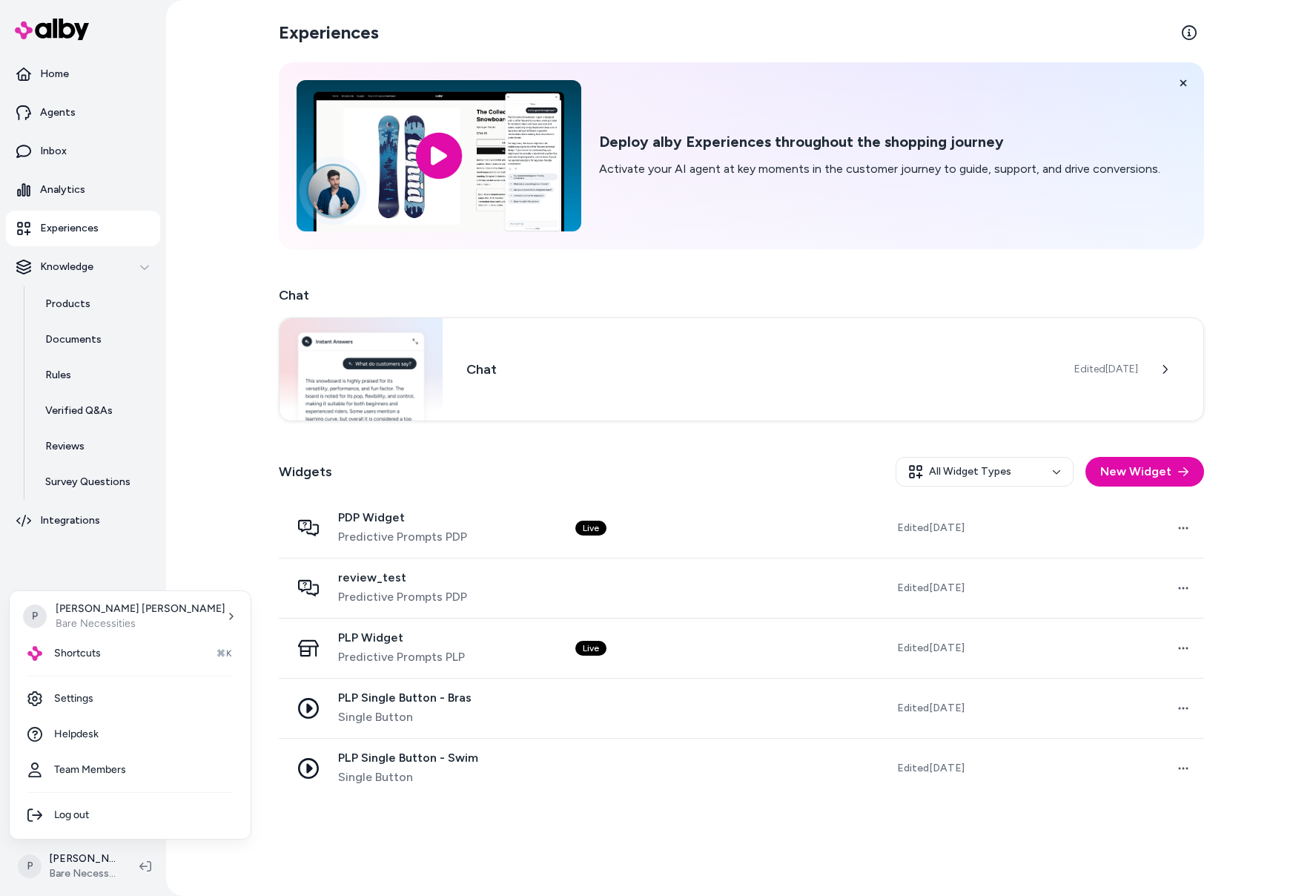
click at [251, 429] on html "Home Agents Inbox Analytics Experiences Knowledge Products Documents Rules Veri…" at bounding box center [658, 448] width 1316 height 896
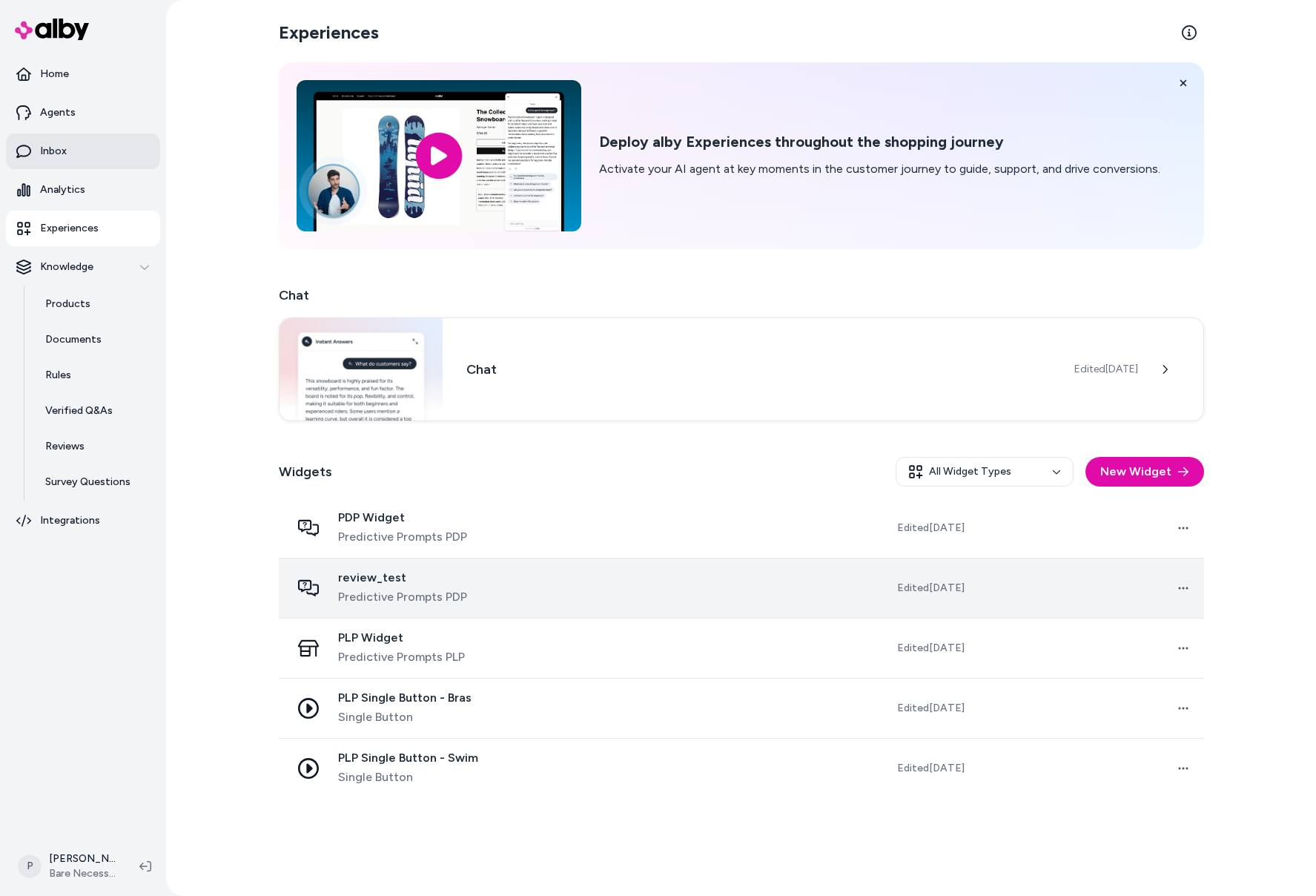
click at [55, 151] on p "Inbox" at bounding box center [54, 151] width 27 height 14
click at [64, 151] on p "Inbox" at bounding box center [54, 151] width 27 height 14
click at [70, 143] on link "Inbox" at bounding box center [82, 151] width 154 height 35
click at [46, 181] on link "Analytics" at bounding box center [82, 189] width 154 height 35
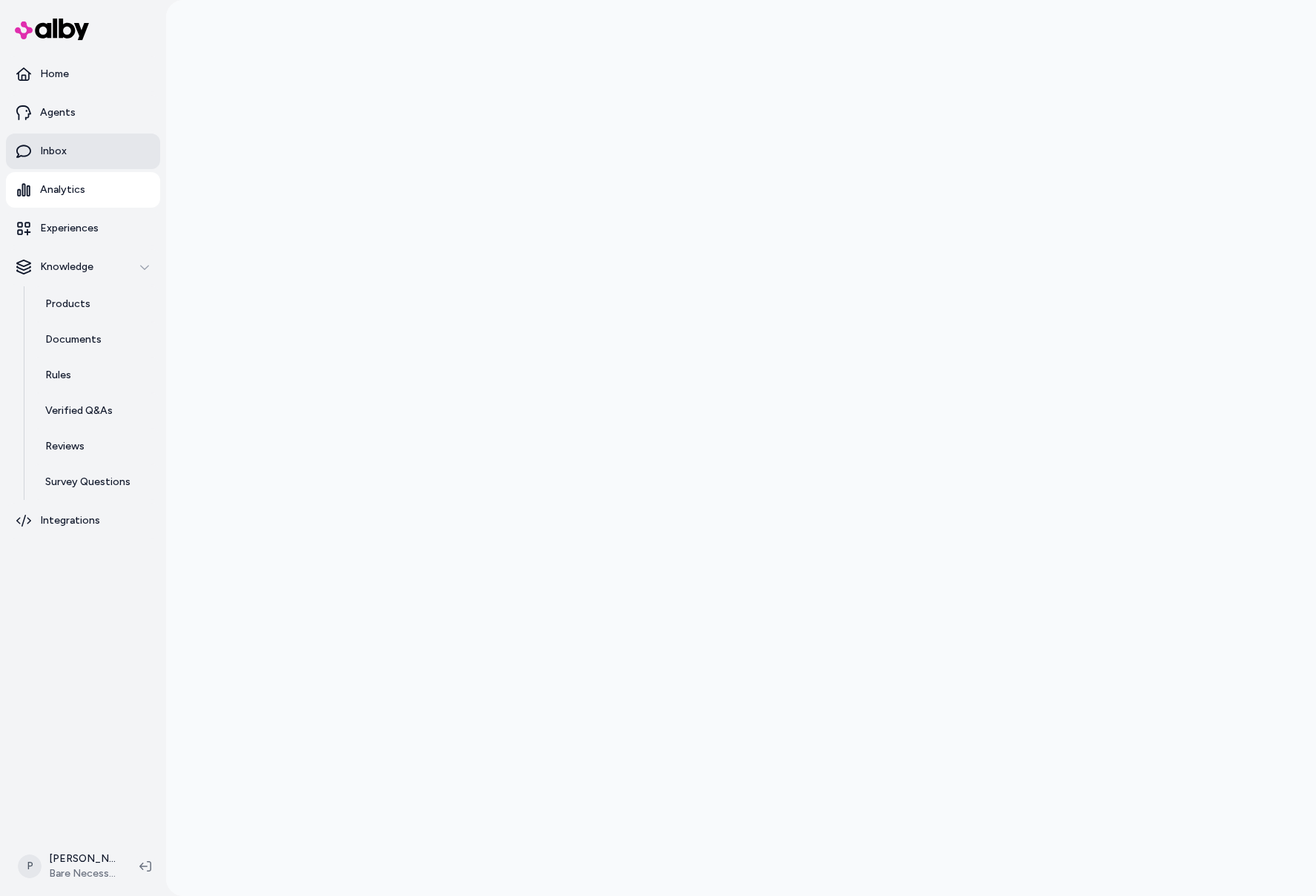
click at [44, 151] on p "Inbox" at bounding box center [54, 151] width 27 height 14
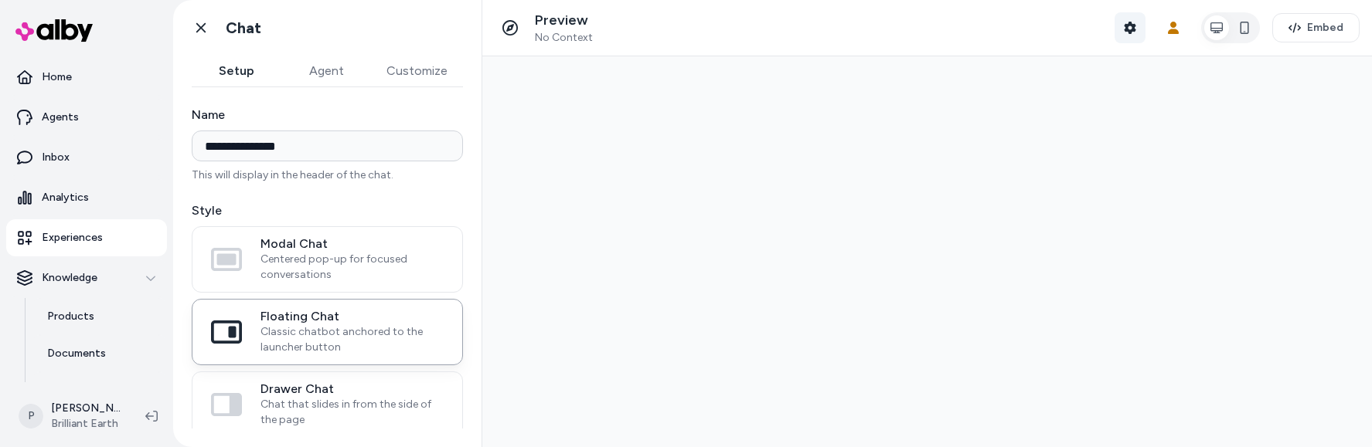
type input "**********"
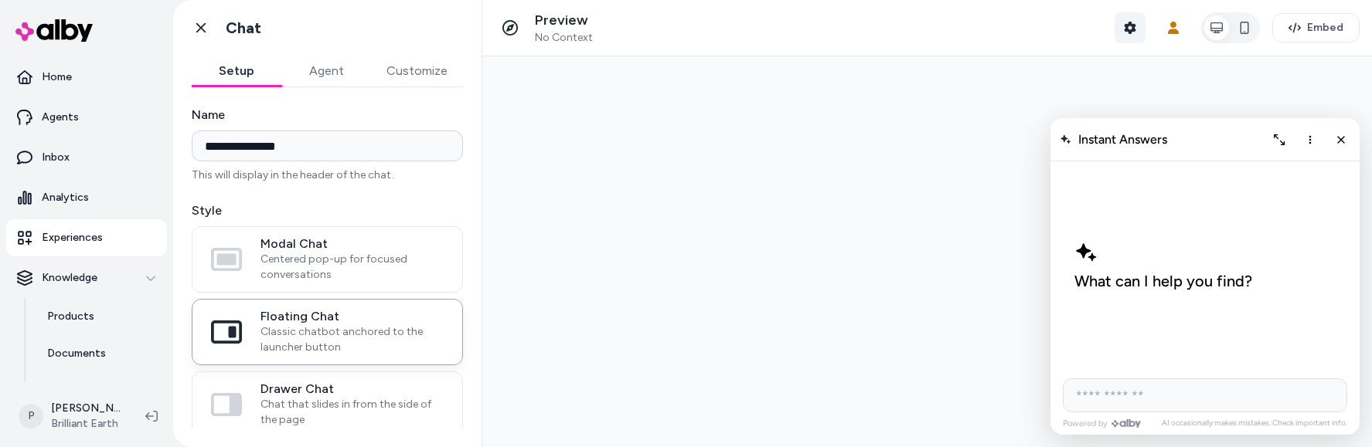
click at [1124, 32] on icon "button" at bounding box center [1130, 28] width 12 height 12
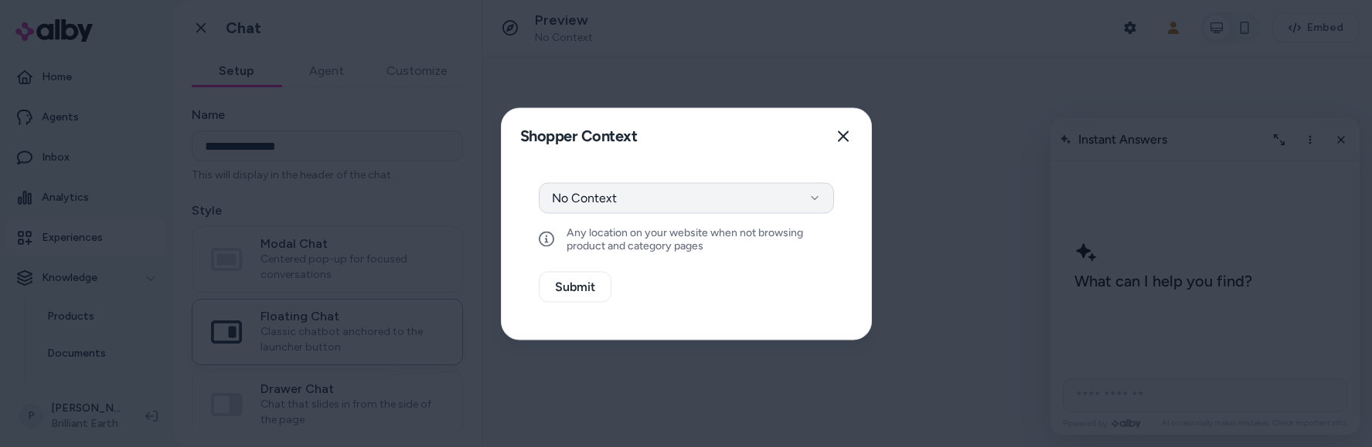
click at [770, 200] on button "No Context" at bounding box center [686, 197] width 295 height 31
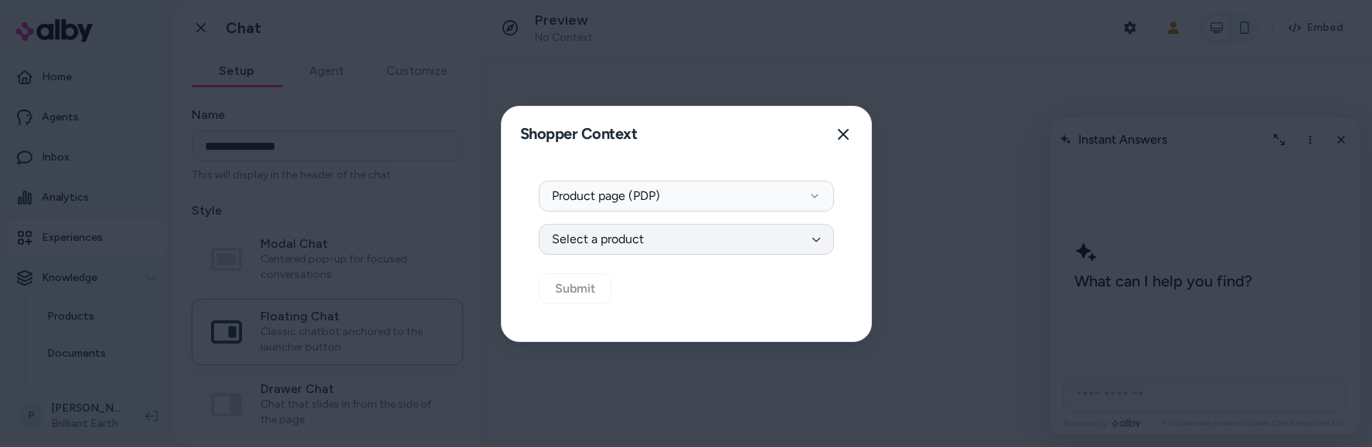
click at [739, 247] on button "Select a product" at bounding box center [686, 239] width 295 height 31
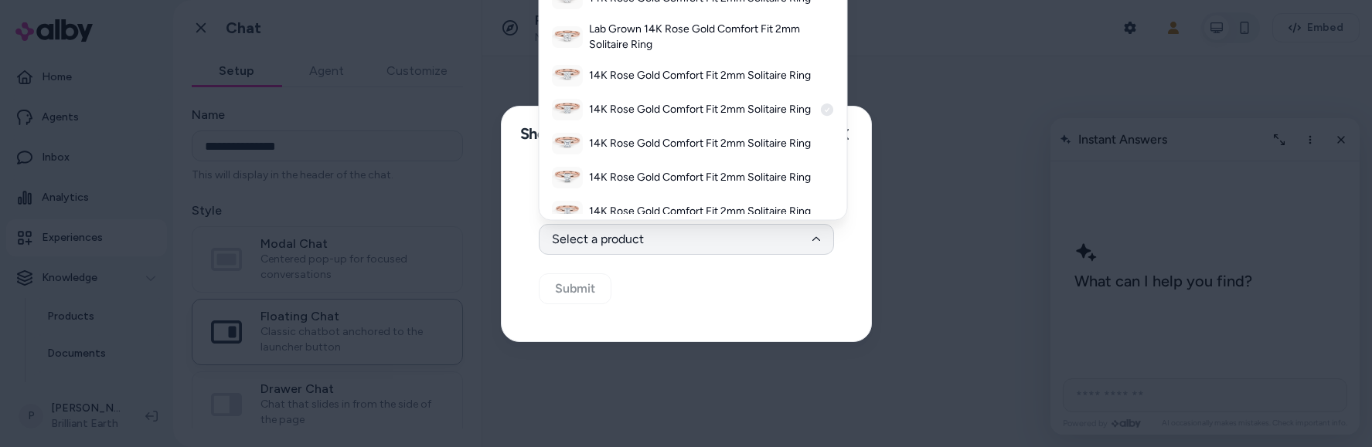
click at [704, 118] on h3 "14K Rose Gold Comfort Fit 2mm Solitaire Ring" at bounding box center [701, 110] width 224 height 15
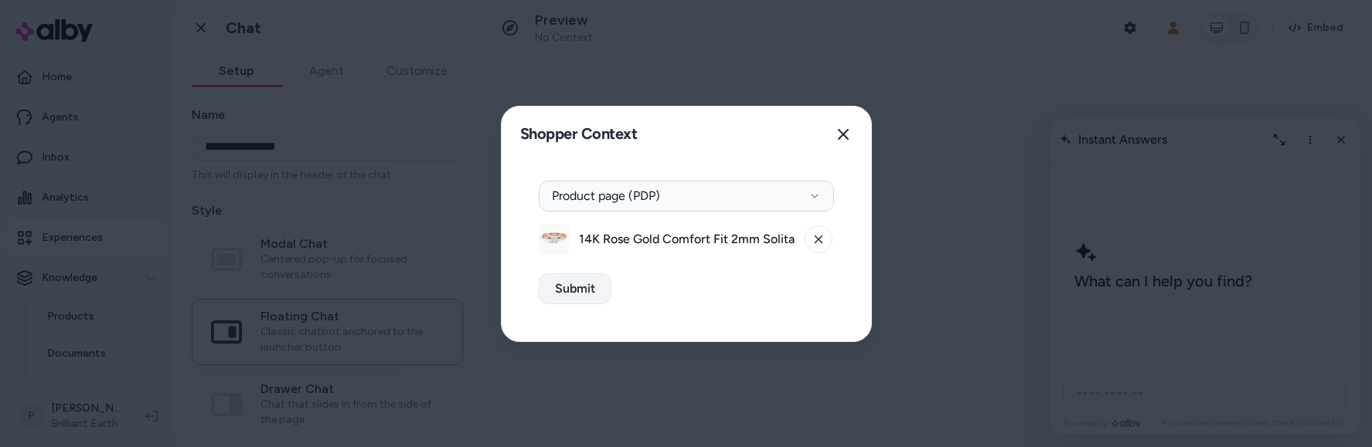
click at [580, 289] on button "Submit" at bounding box center [575, 289] width 73 height 31
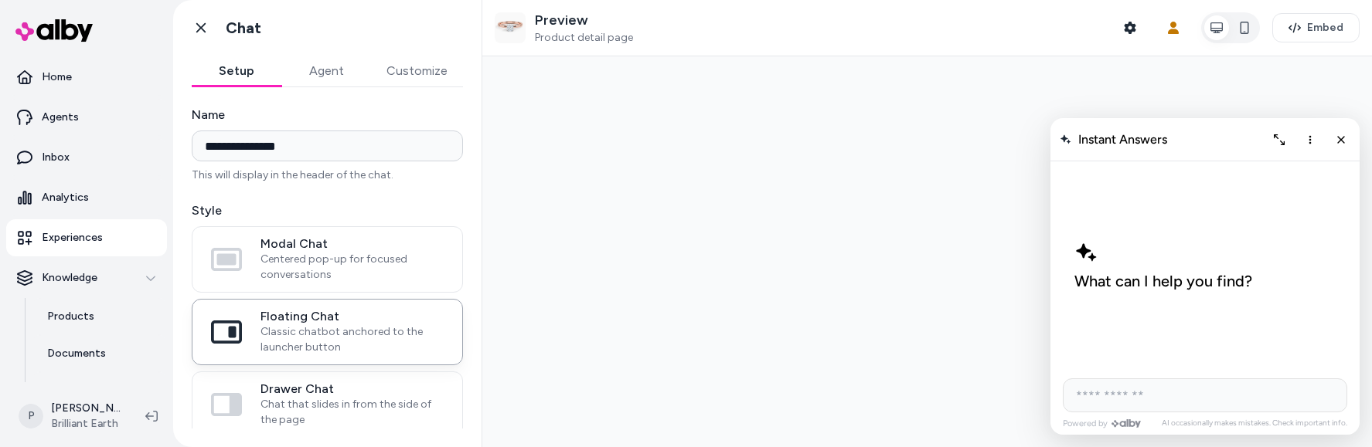
click at [1169, 399] on input "AI Shopping Assistant" at bounding box center [1205, 396] width 284 height 34
type input "**********"
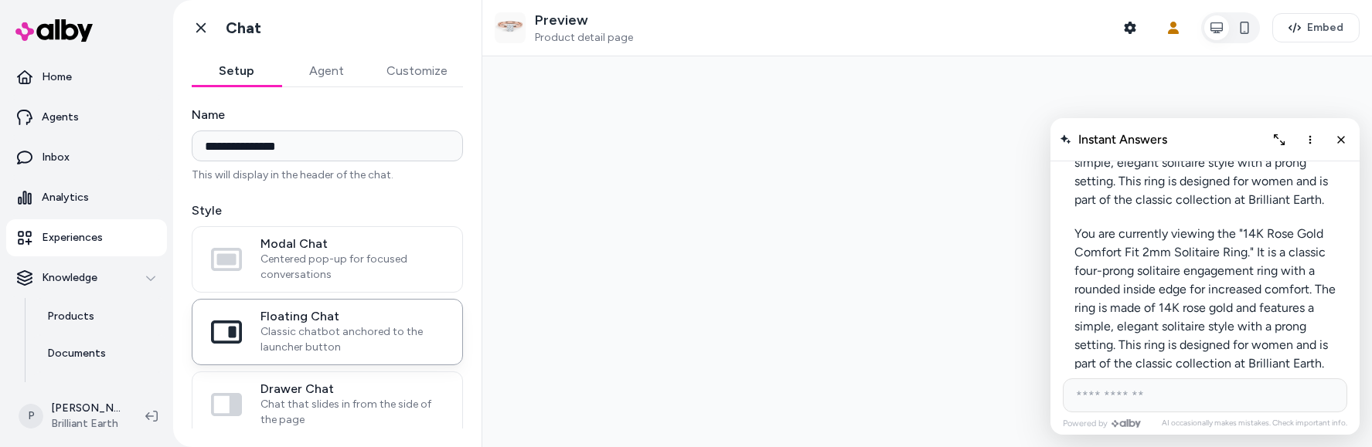
scroll to position [189, 0]
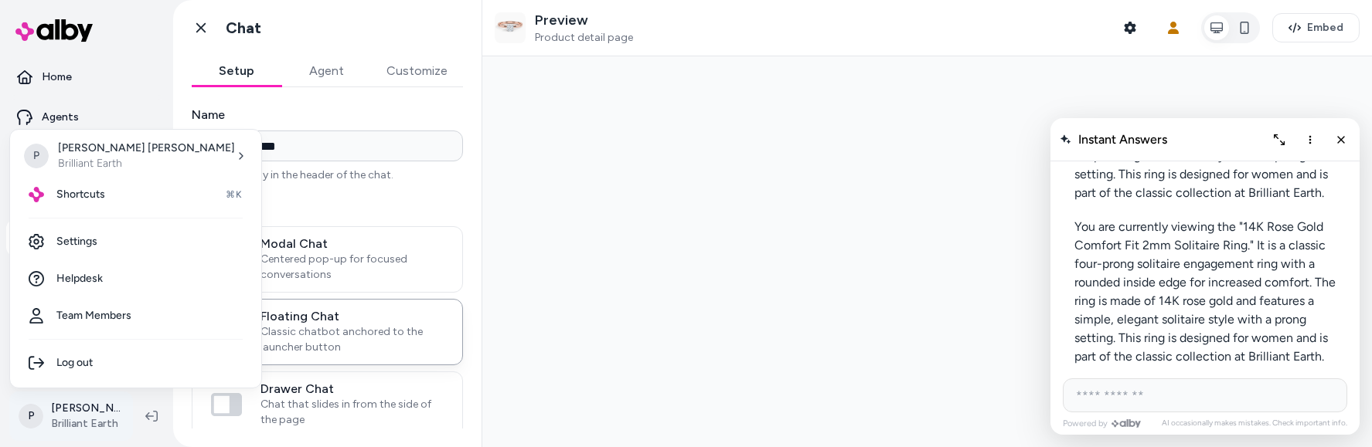
click at [76, 418] on html "**********" at bounding box center [686, 223] width 1372 height 447
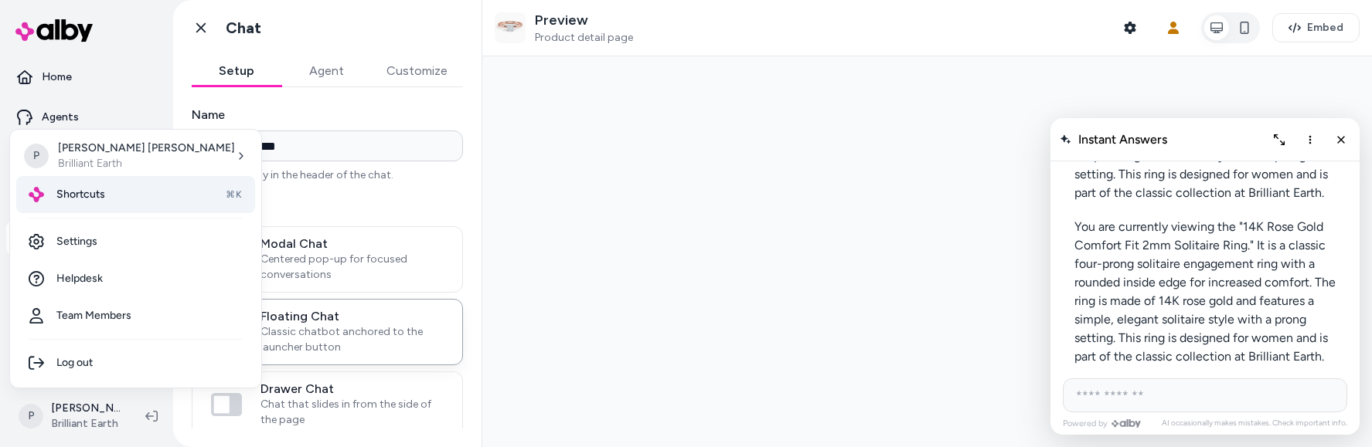
click at [72, 199] on span "Shortcuts" at bounding box center [80, 194] width 49 height 15
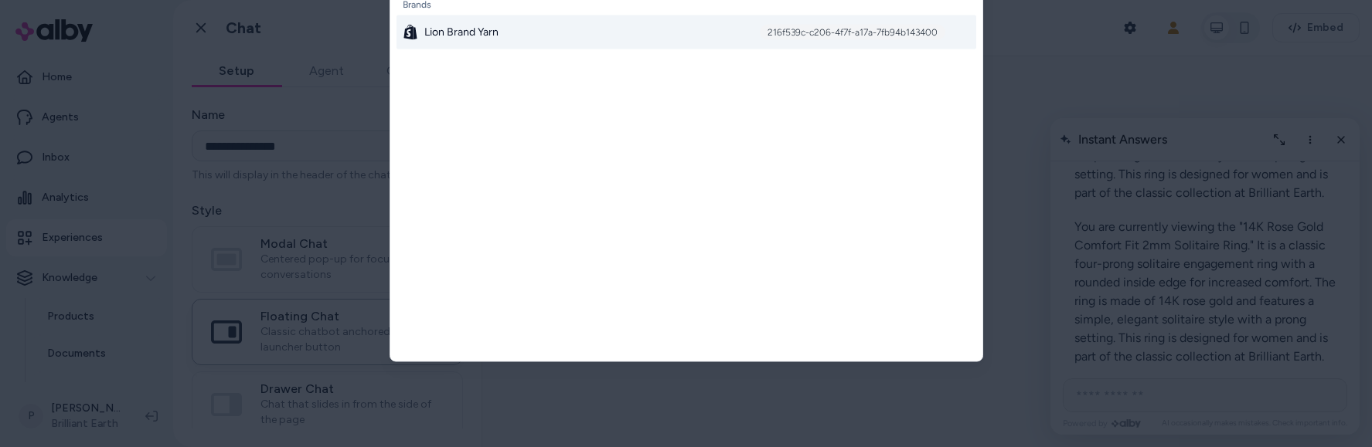
type input "****"
click at [668, 36] on div "Lion Brand Yarn 216f539c-c206-4f7f-a17a-7fb94b143400" at bounding box center [686, 32] width 580 height 34
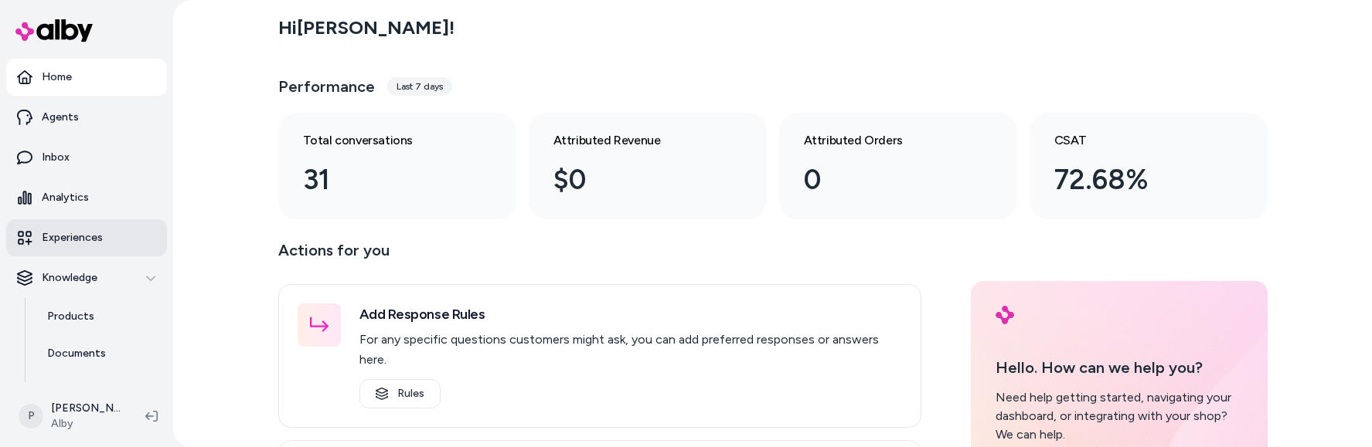
click at [67, 246] on link "Experiences" at bounding box center [86, 237] width 161 height 37
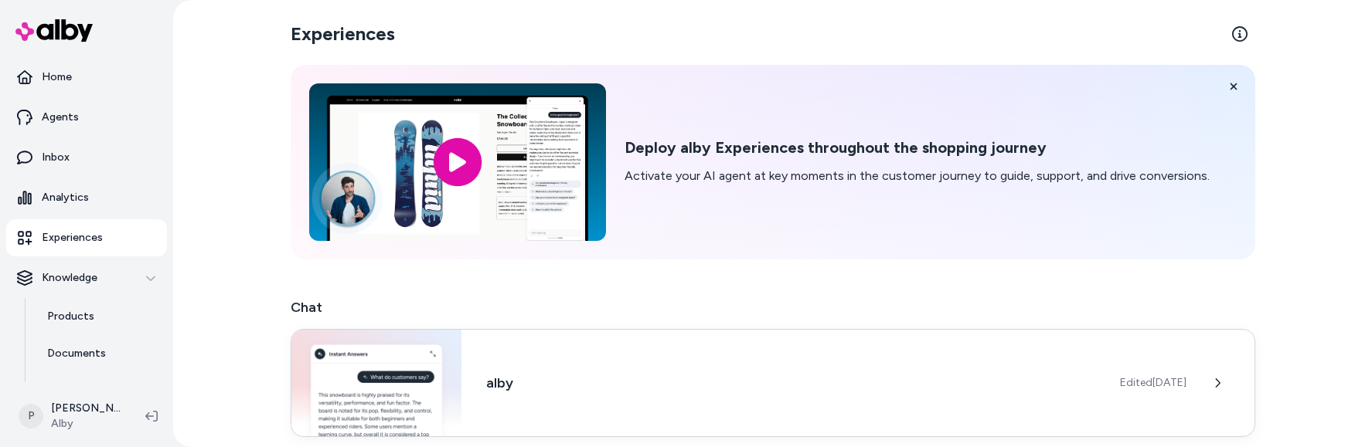
click at [509, 347] on div "alby Edited [DATE]" at bounding box center [773, 383] width 964 height 108
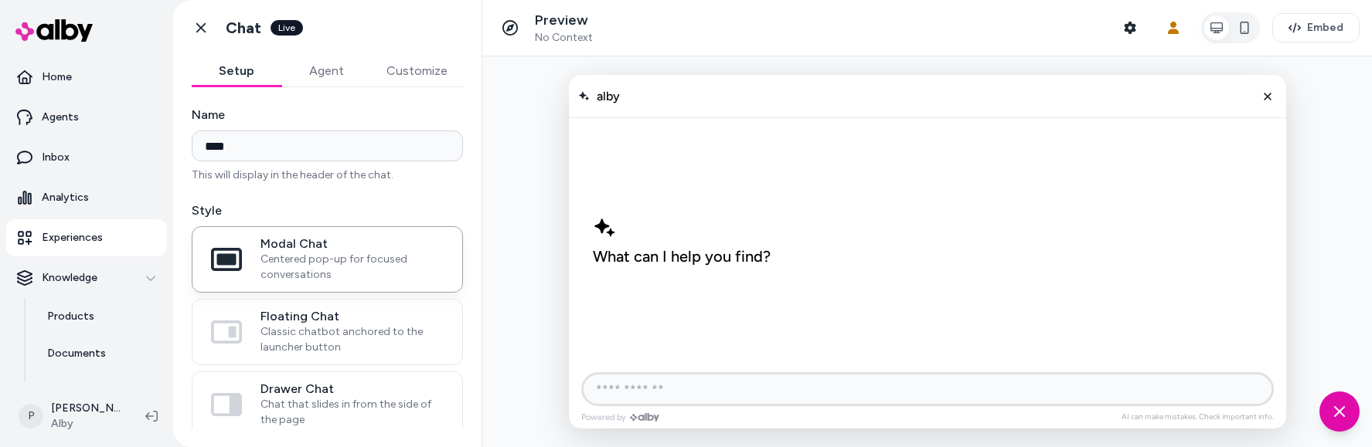
click at [651, 389] on input "AI Shopping Assistant" at bounding box center [927, 389] width 692 height 34
click at [1125, 27] on icon "button" at bounding box center [1130, 28] width 12 height 12
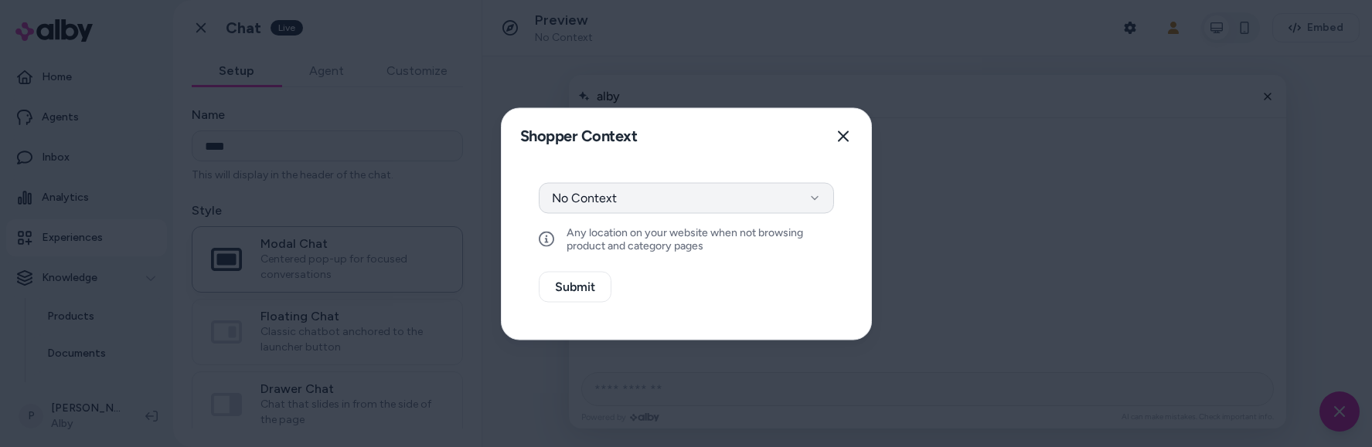
click at [750, 201] on button "No Context" at bounding box center [686, 197] width 295 height 31
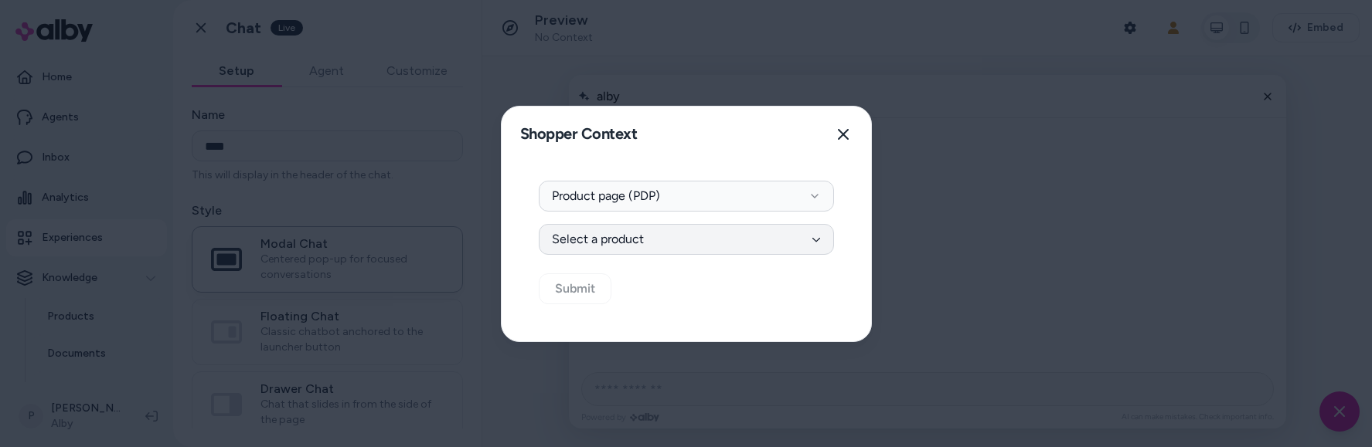
click at [723, 245] on button "Select a product" at bounding box center [686, 239] width 295 height 31
click at [686, 325] on h3 "alby" at bounding box center [701, 318] width 224 height 15
click at [847, 131] on icon "button" at bounding box center [843, 134] width 12 height 12
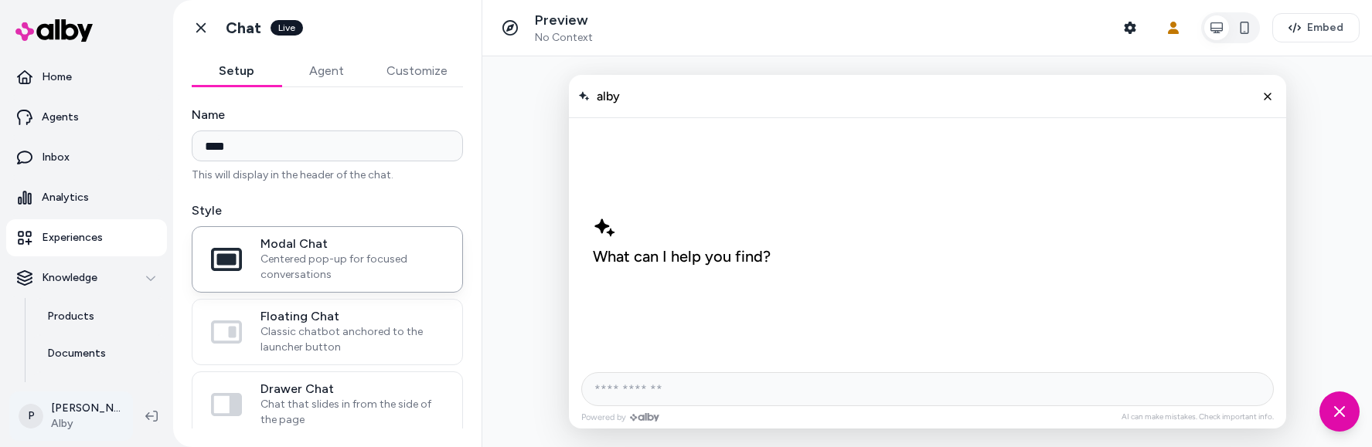
click at [74, 410] on html "**********" at bounding box center [686, 223] width 1372 height 447
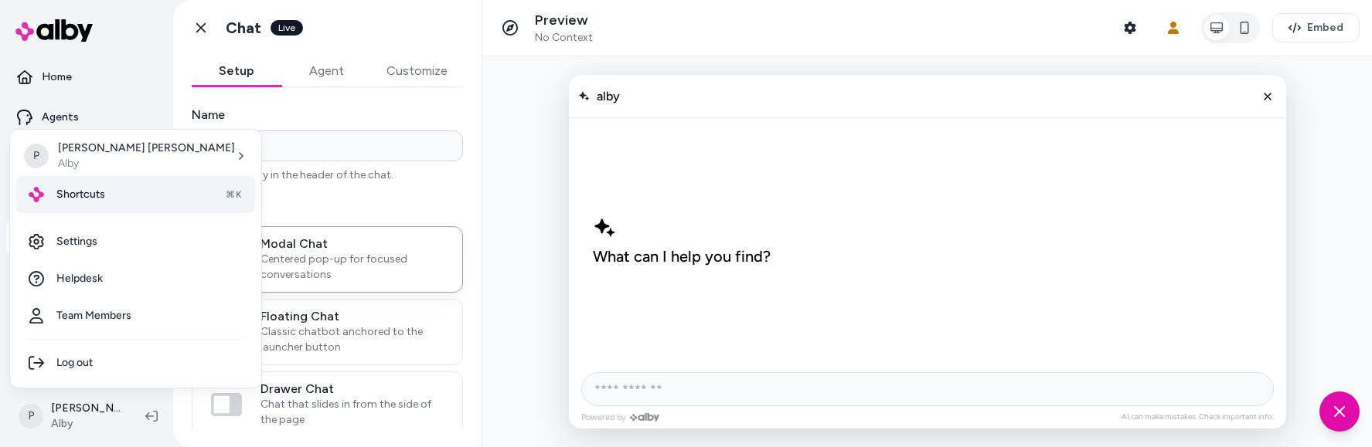
click at [105, 190] on div "Shortcuts ⌘K" at bounding box center [135, 194] width 239 height 37
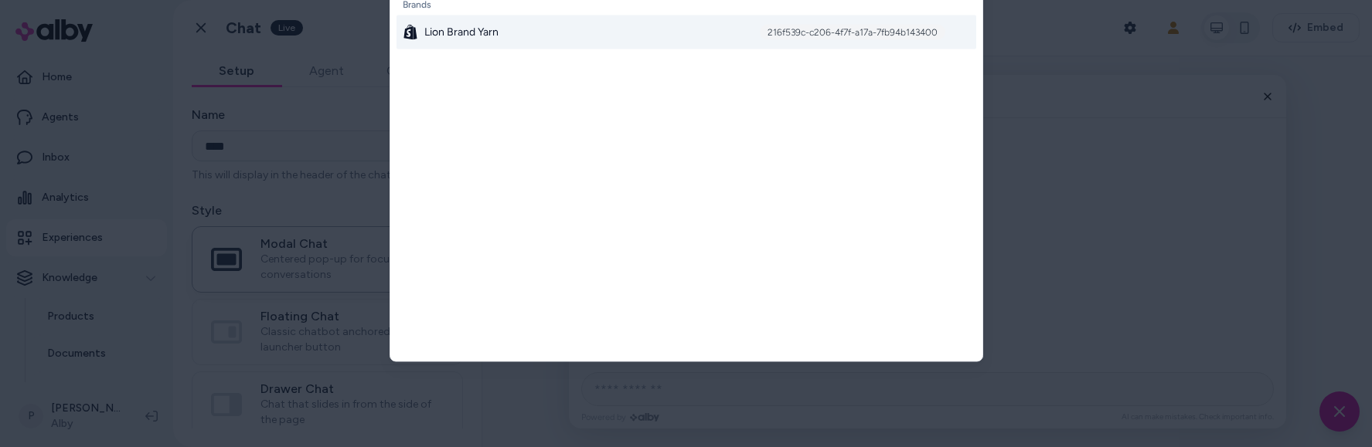
type input "****"
click at [447, 25] on span "Lion Brand Yarn" at bounding box center [461, 31] width 74 height 15
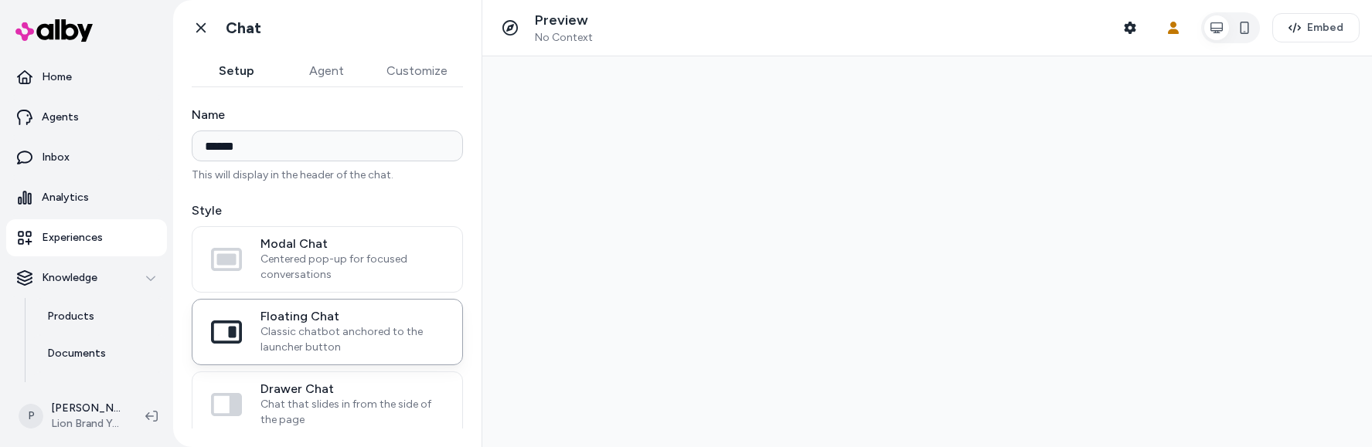
type input "******"
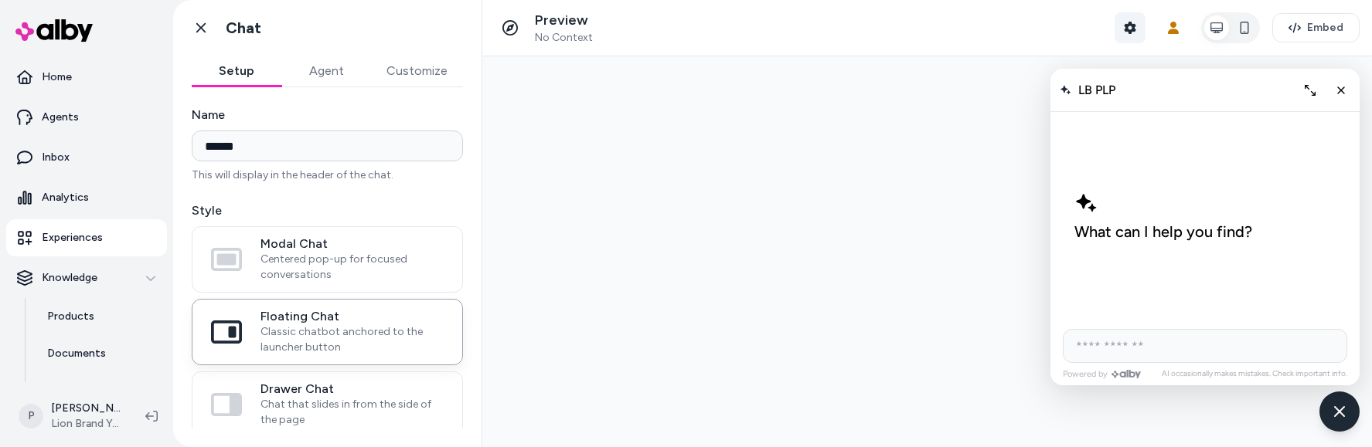
click at [1114, 18] on button "Shopper Context" at bounding box center [1129, 27] width 31 height 31
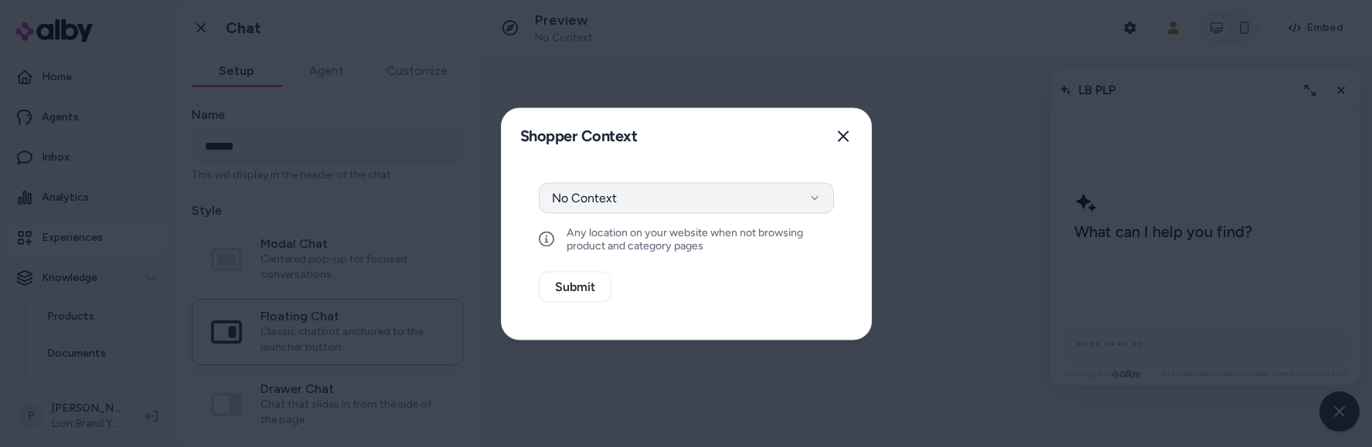
click at [709, 205] on button "No Context" at bounding box center [686, 197] width 295 height 31
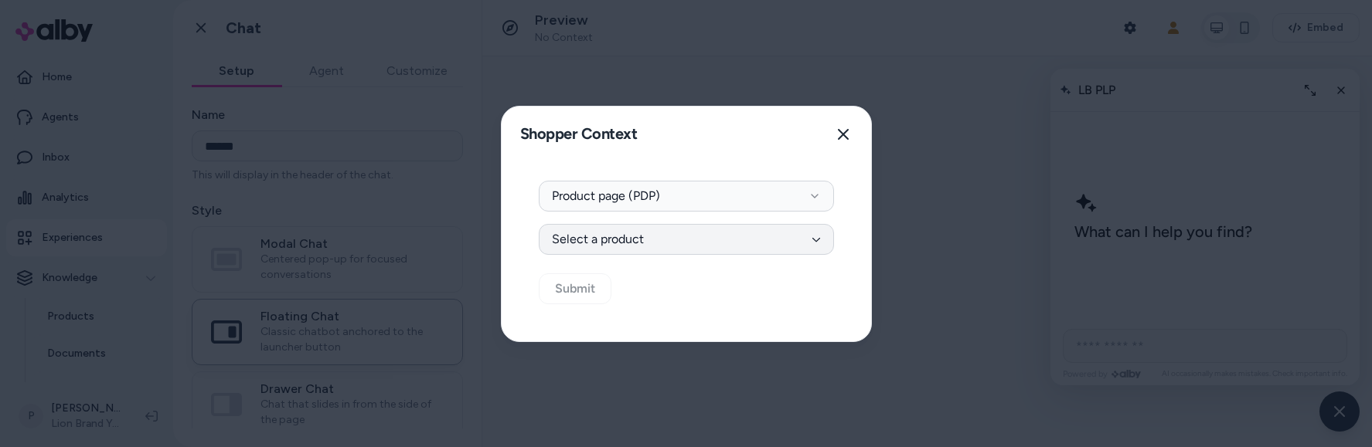
click at [686, 243] on button "Select a product" at bounding box center [686, 239] width 295 height 31
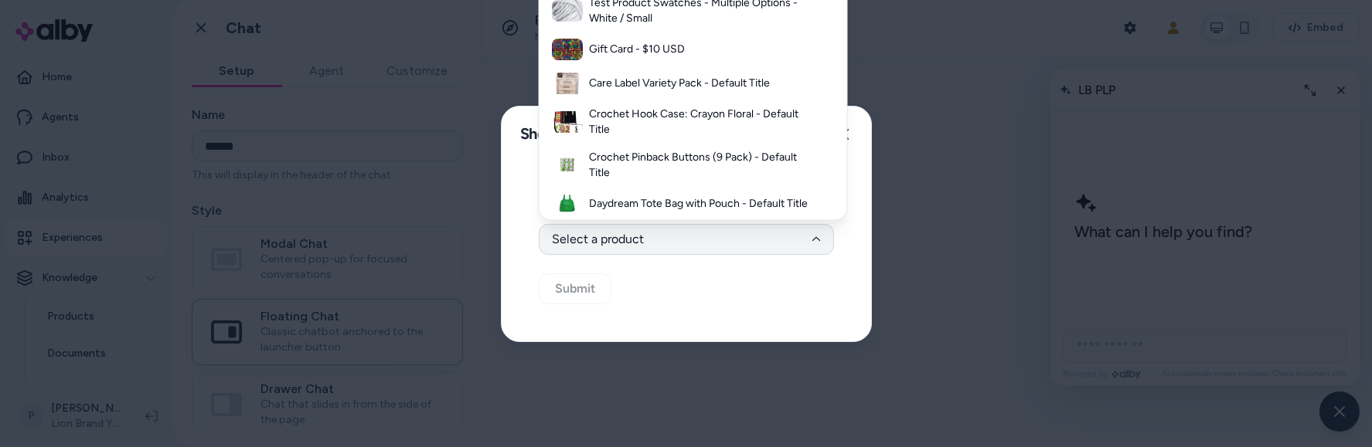
scroll to position [366, 0]
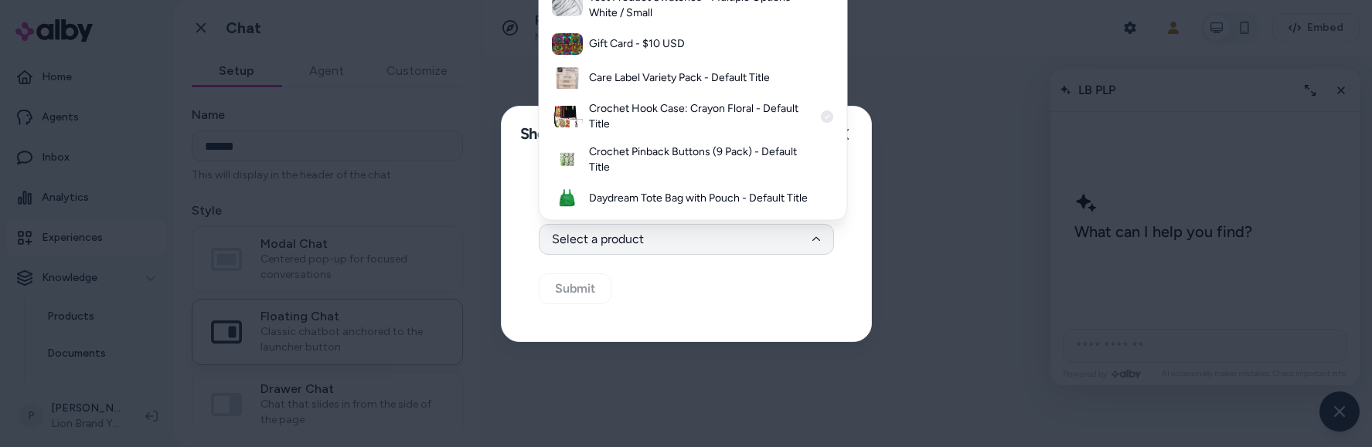
click at [656, 128] on h3 "Crochet Hook Case: Crayon Floral - Default Title" at bounding box center [701, 117] width 224 height 31
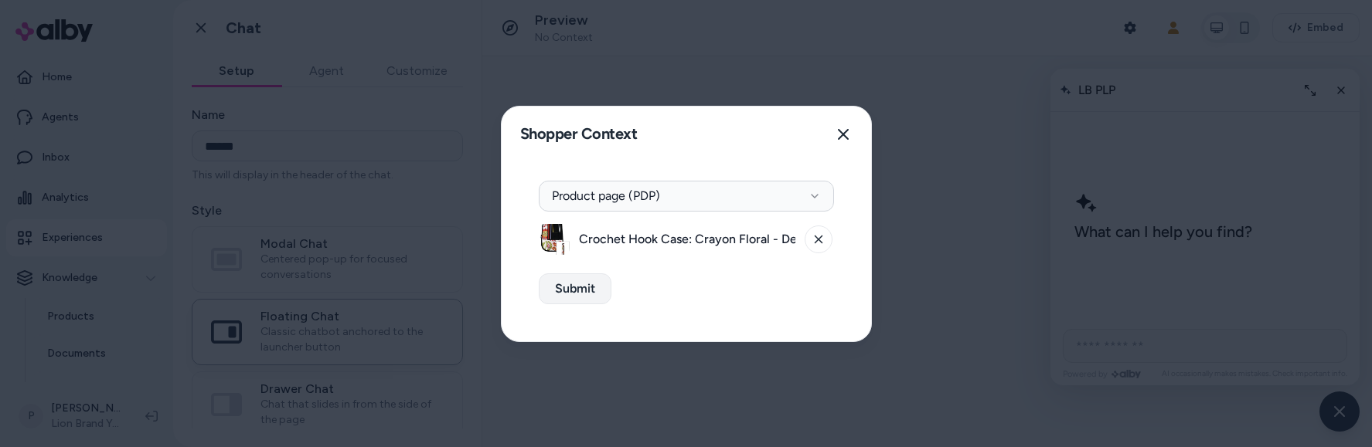
click at [566, 296] on button "Submit" at bounding box center [575, 289] width 73 height 31
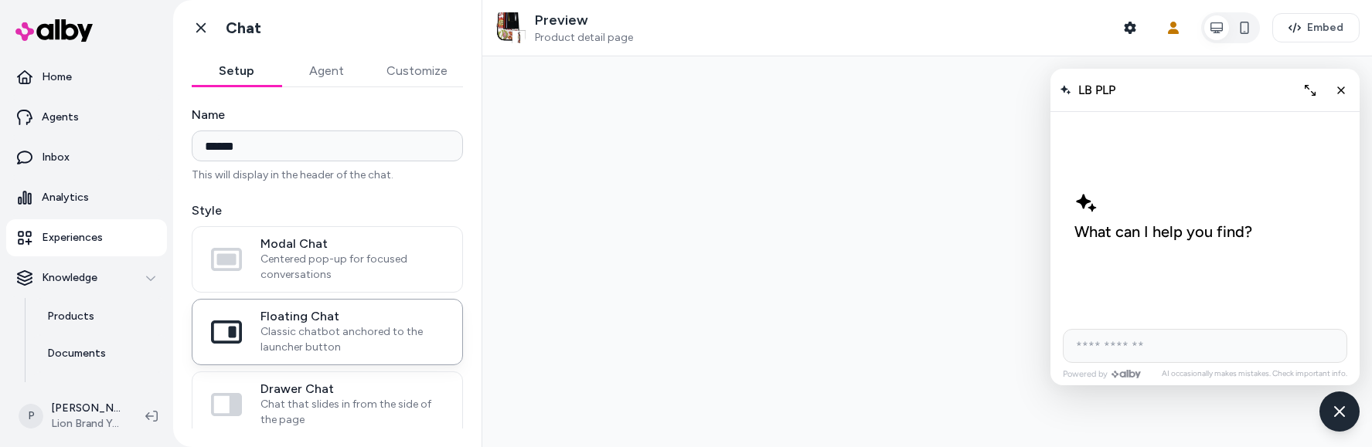
click at [1138, 351] on input "AI Shopping Assistant" at bounding box center [1205, 346] width 284 height 34
type input "**********"
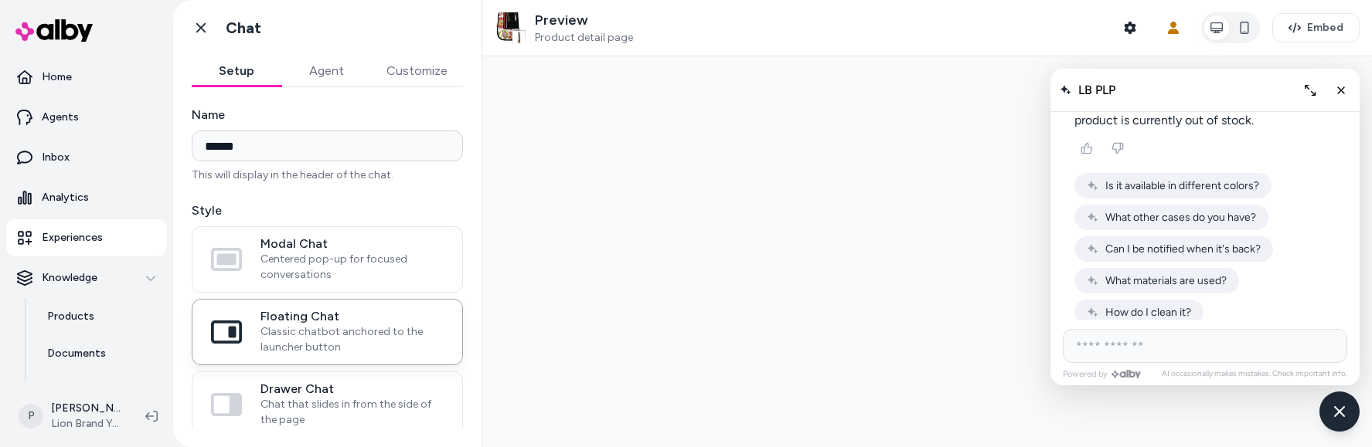
scroll to position [449, 0]
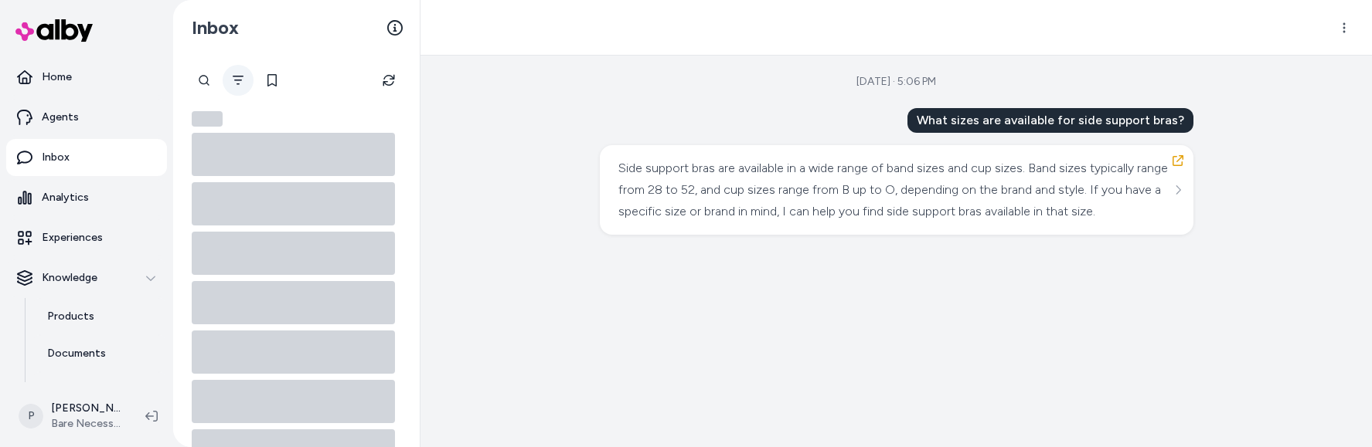
click at [236, 86] on icon "Filter" at bounding box center [238, 80] width 12 height 12
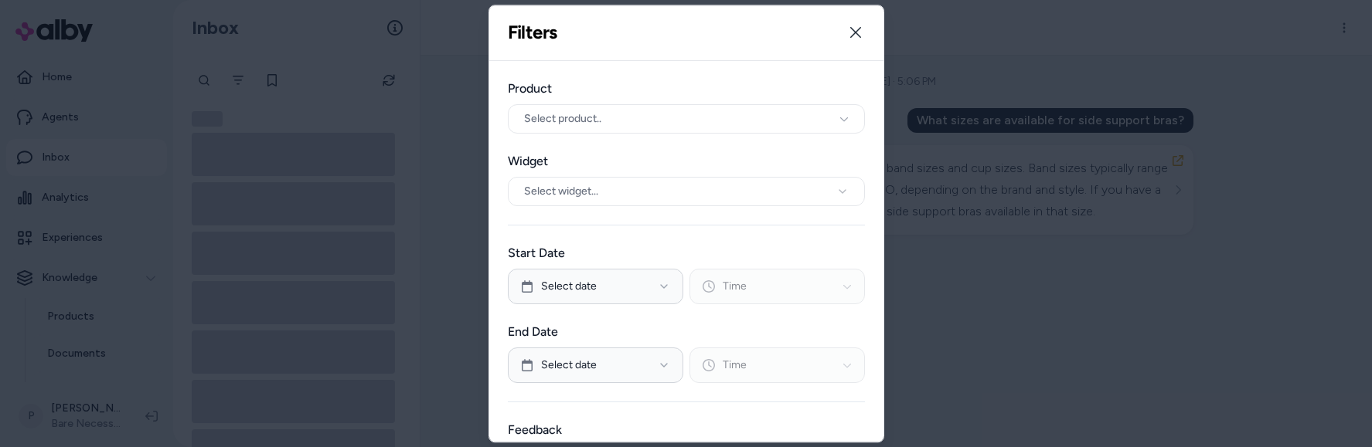
scroll to position [156, 0]
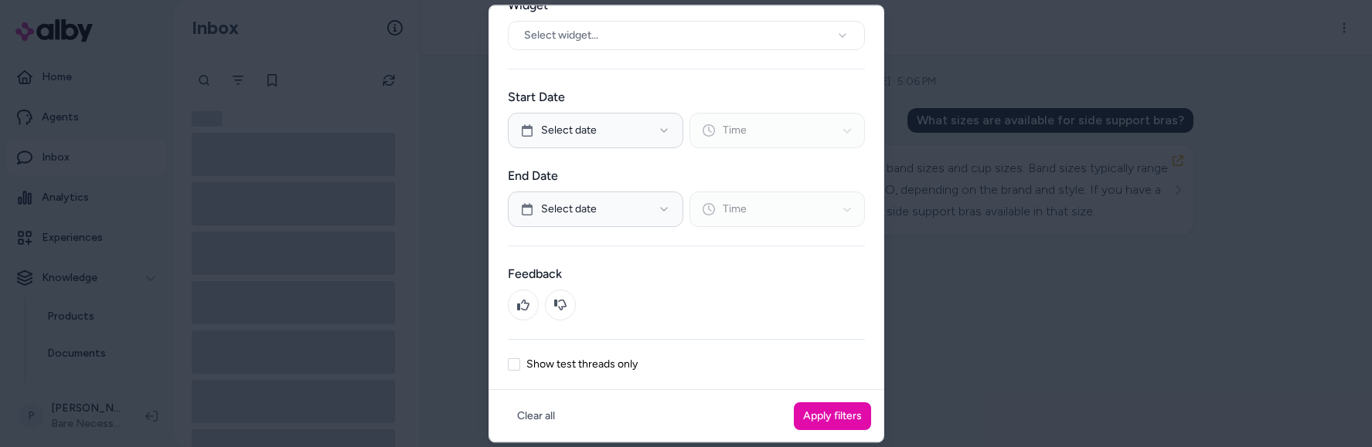
click at [583, 361] on label "Show test threads only" at bounding box center [581, 364] width 111 height 11
click at [520, 361] on button "Show test threads only" at bounding box center [514, 365] width 12 height 12
click at [813, 424] on button "Apply filters" at bounding box center [832, 417] width 77 height 28
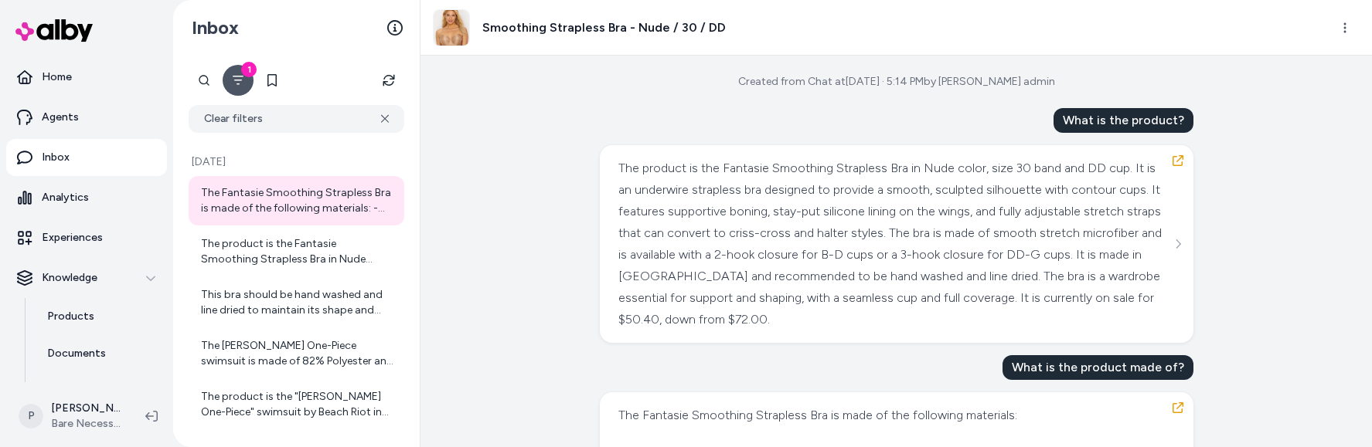
click at [1259, 179] on div "Created from Chat at [DATE] · 5:14 PM by [PERSON_NAME] qa admin What is the pro…" at bounding box center [895, 252] width 951 height 392
click at [1172, 162] on icon "button" at bounding box center [1178, 161] width 12 height 12
